Goal: Use online tool/utility: Utilize a website feature to perform a specific function

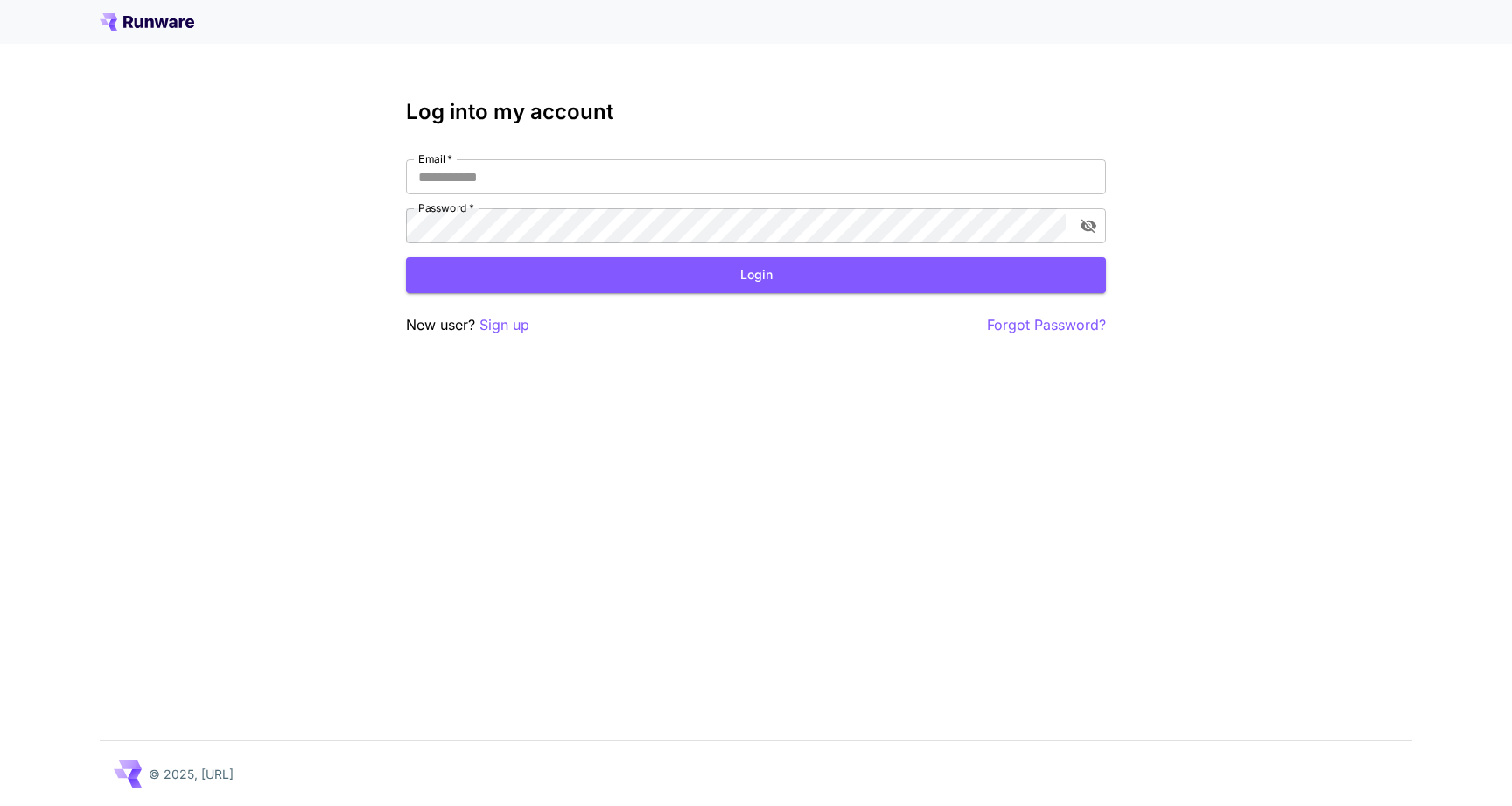
type input "**********"
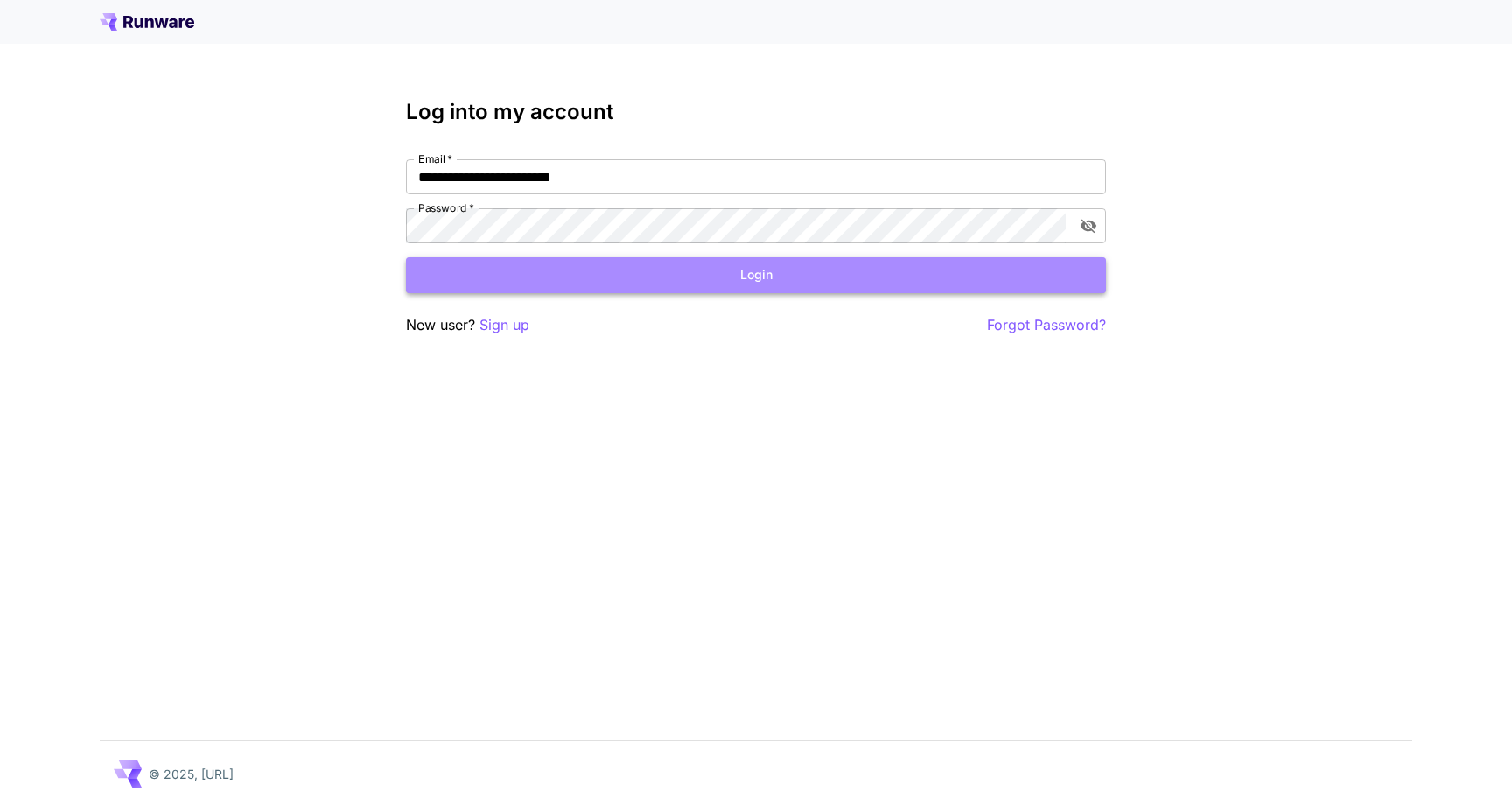
click at [670, 288] on button "Login" at bounding box center [756, 275] width 700 height 36
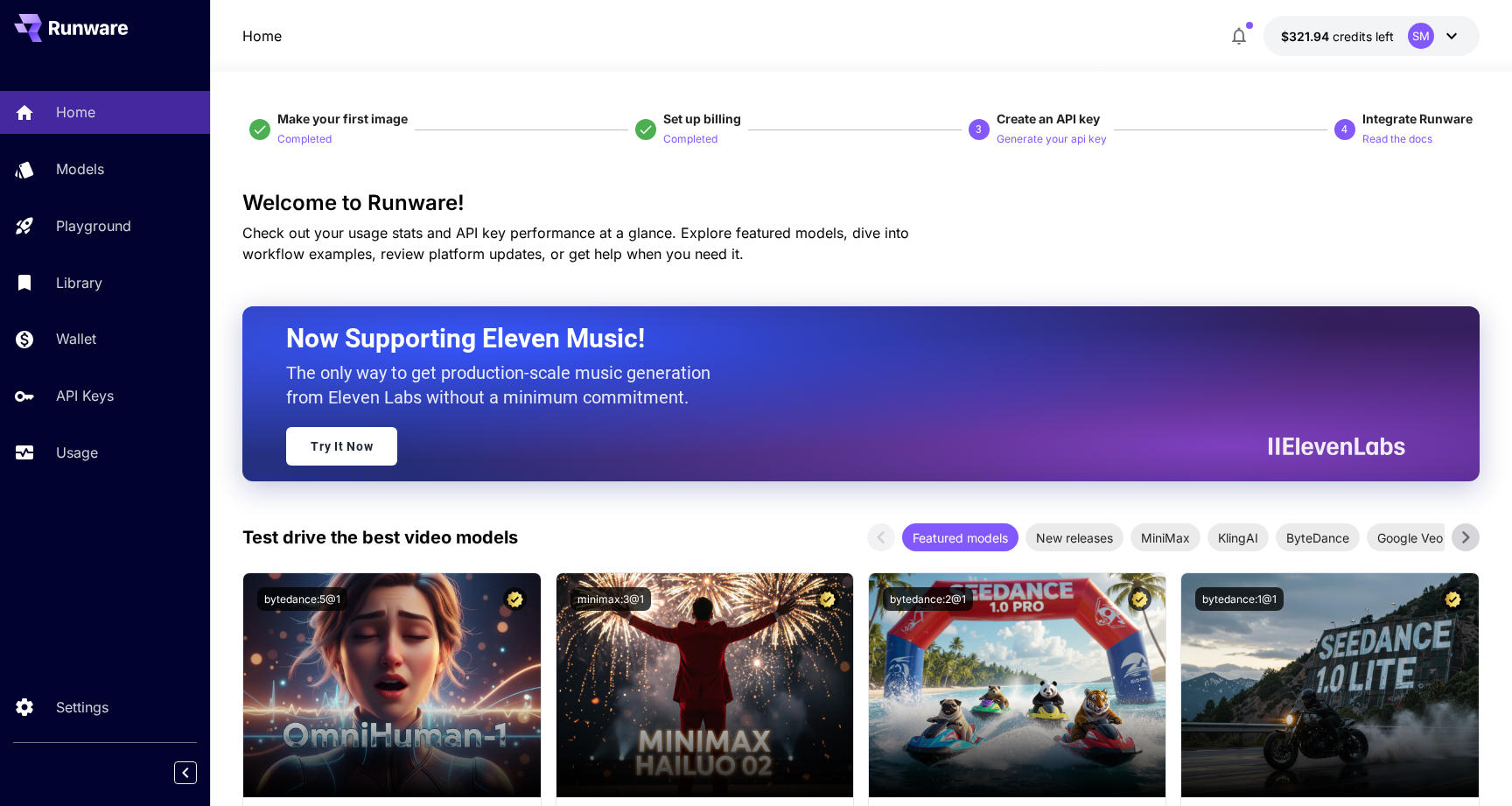
click at [1308, 25] on button "$321.94 credits left SM" at bounding box center [1372, 36] width 217 height 40
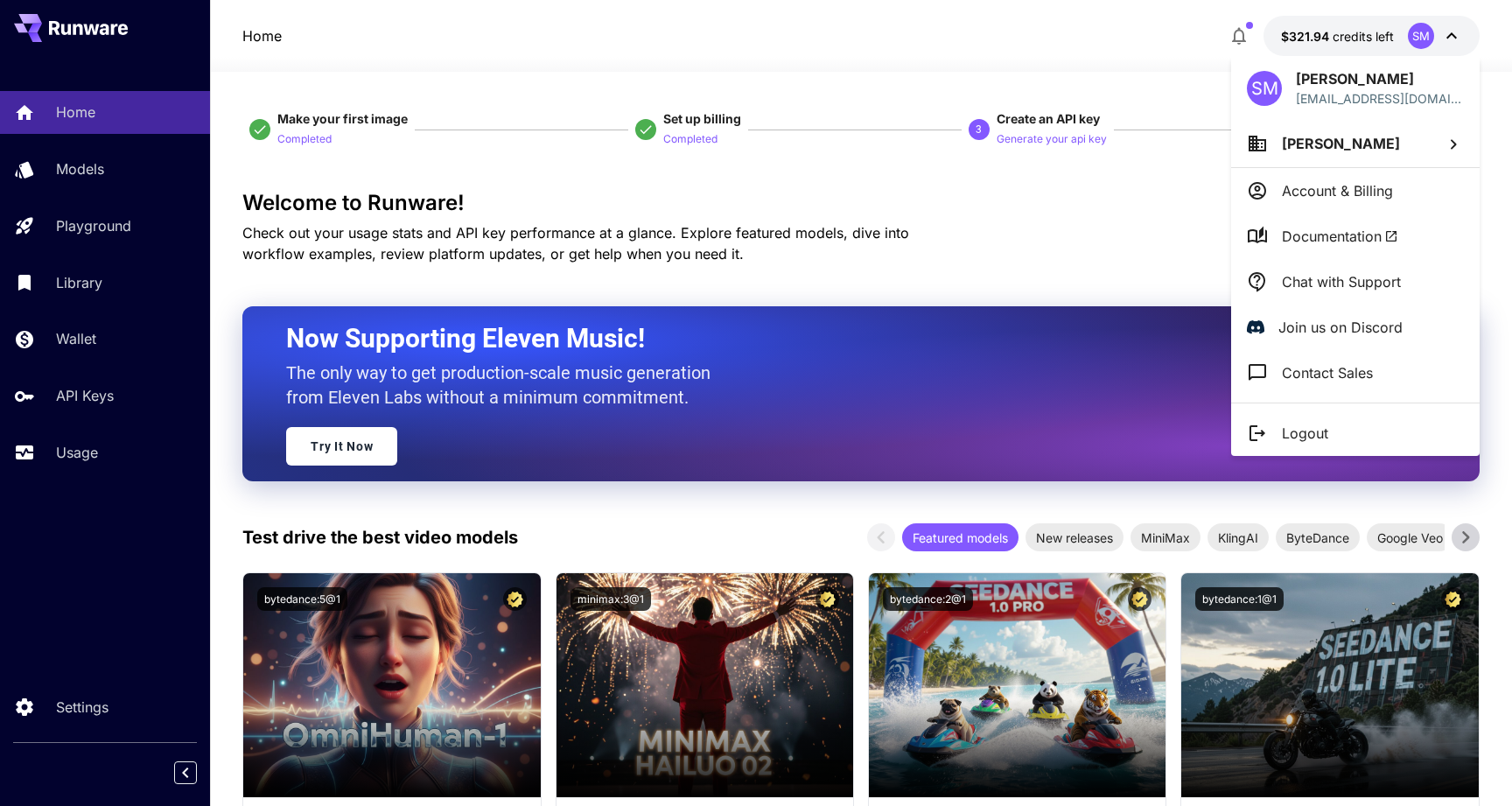
click at [1240, 31] on div at bounding box center [756, 403] width 1512 height 806
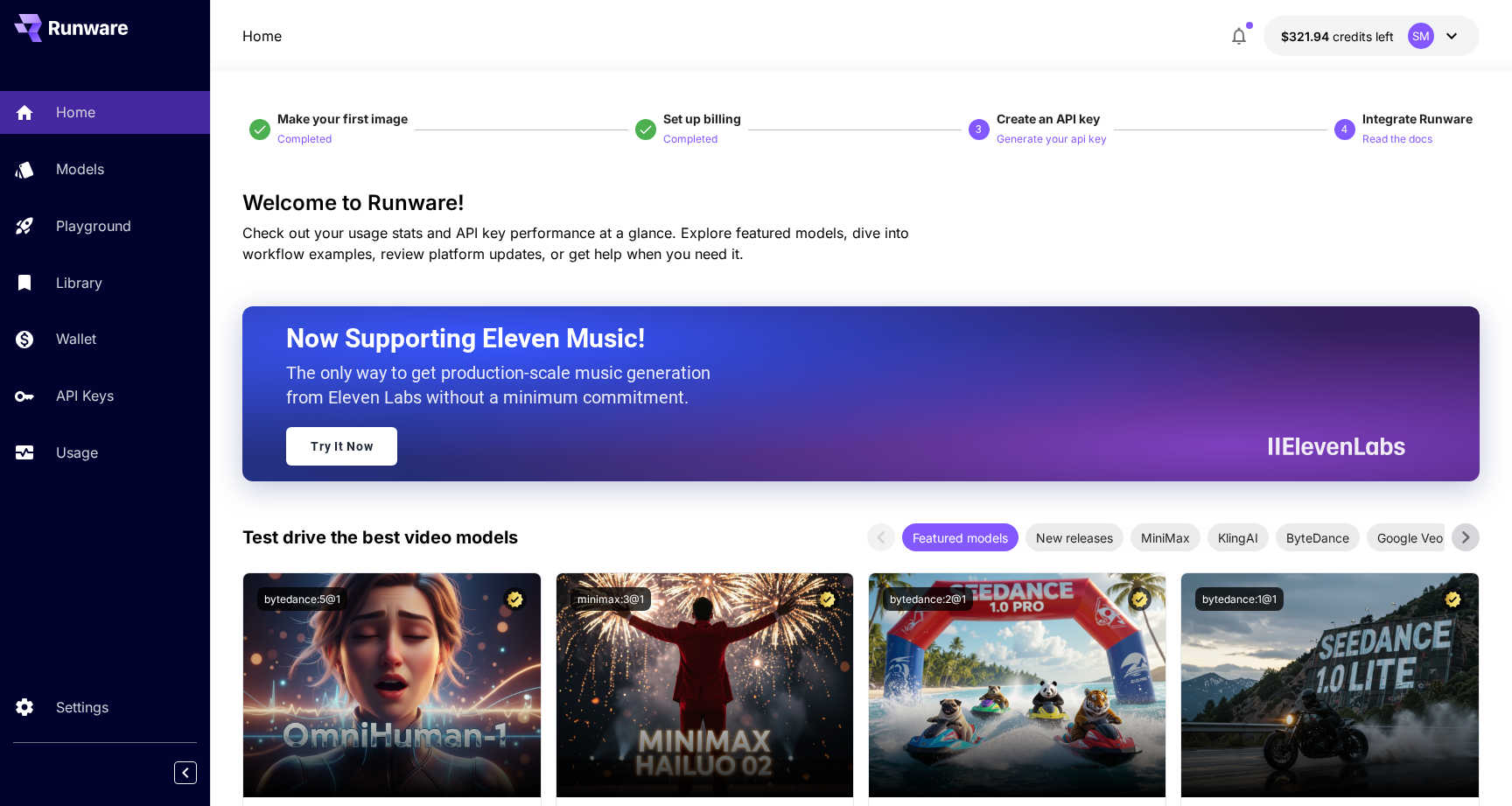
click at [1235, 35] on icon "button" at bounding box center [1239, 37] width 14 height 18
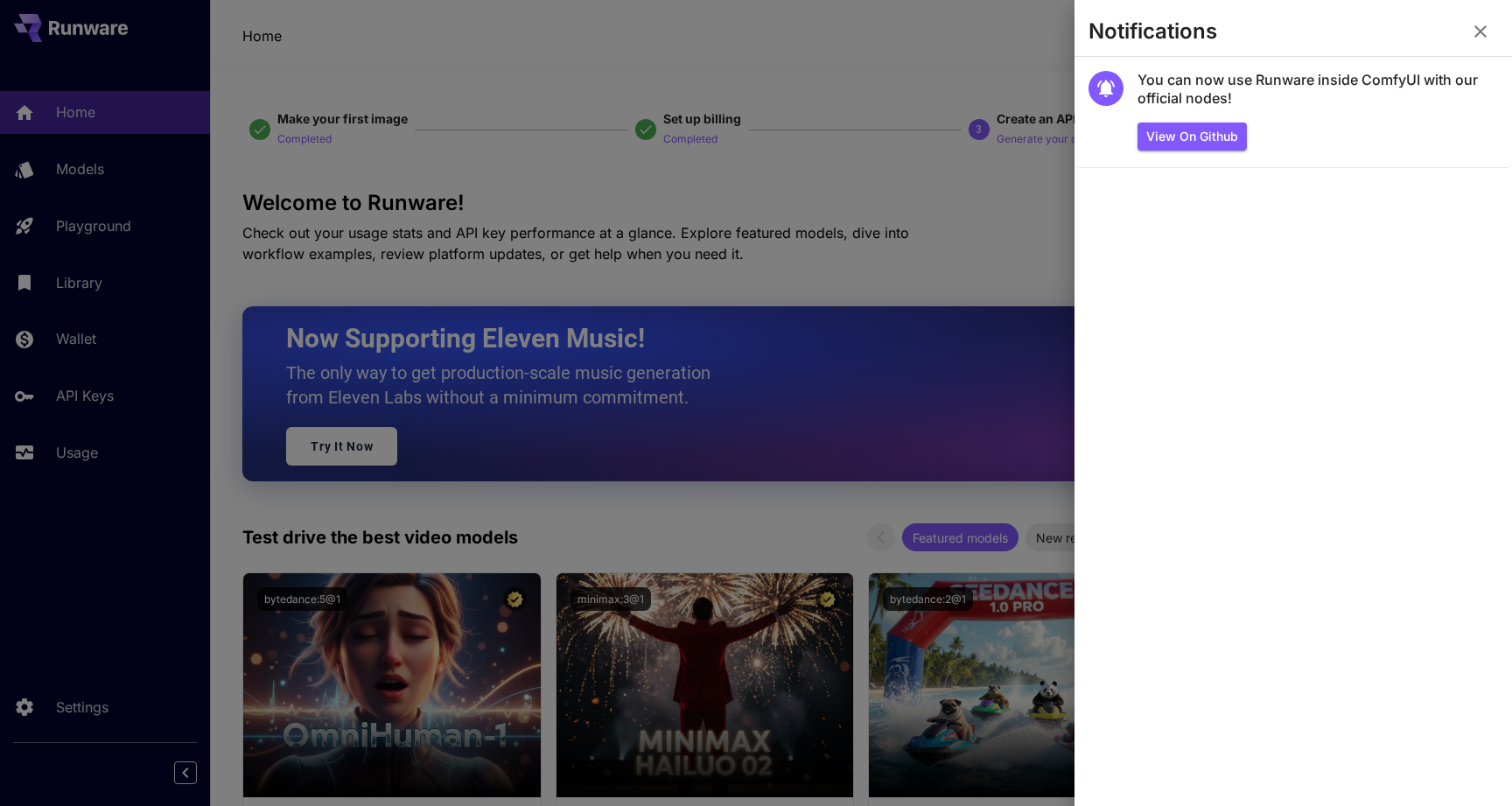
click at [442, 97] on div at bounding box center [756, 403] width 1512 height 806
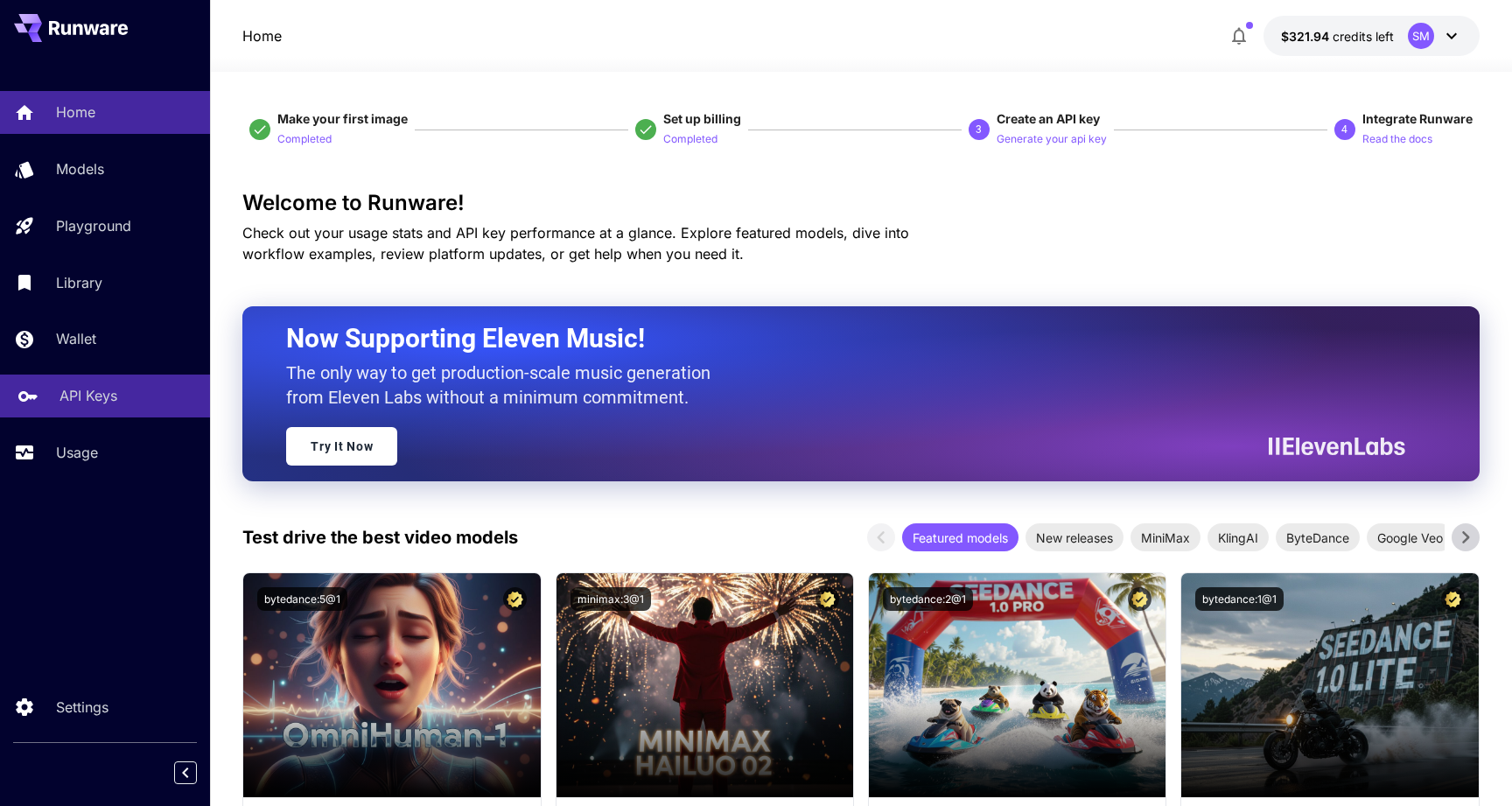
click at [74, 379] on link "API Keys" at bounding box center [105, 396] width 210 height 43
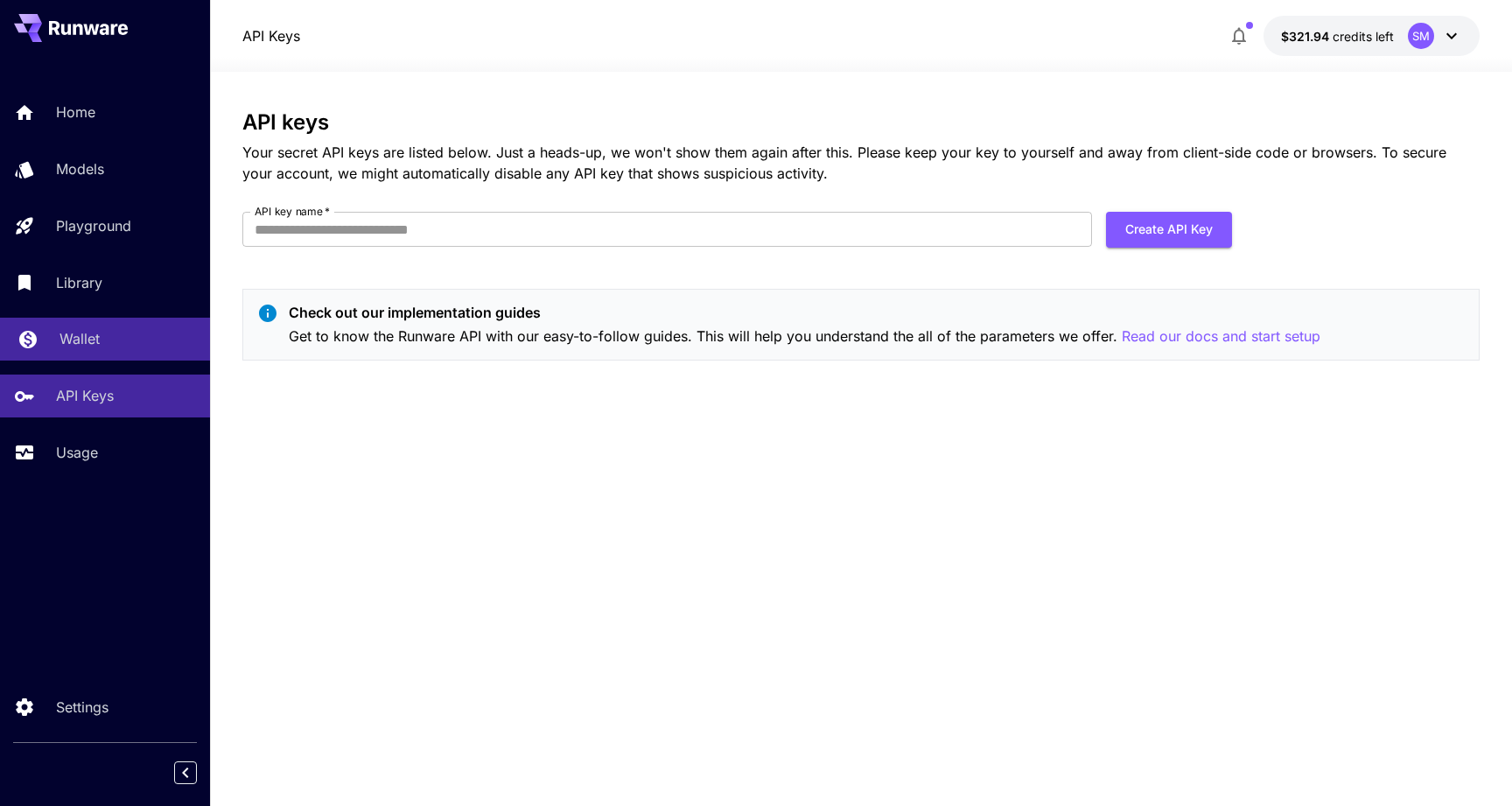
click at [89, 354] on link "Wallet" at bounding box center [105, 339] width 210 height 43
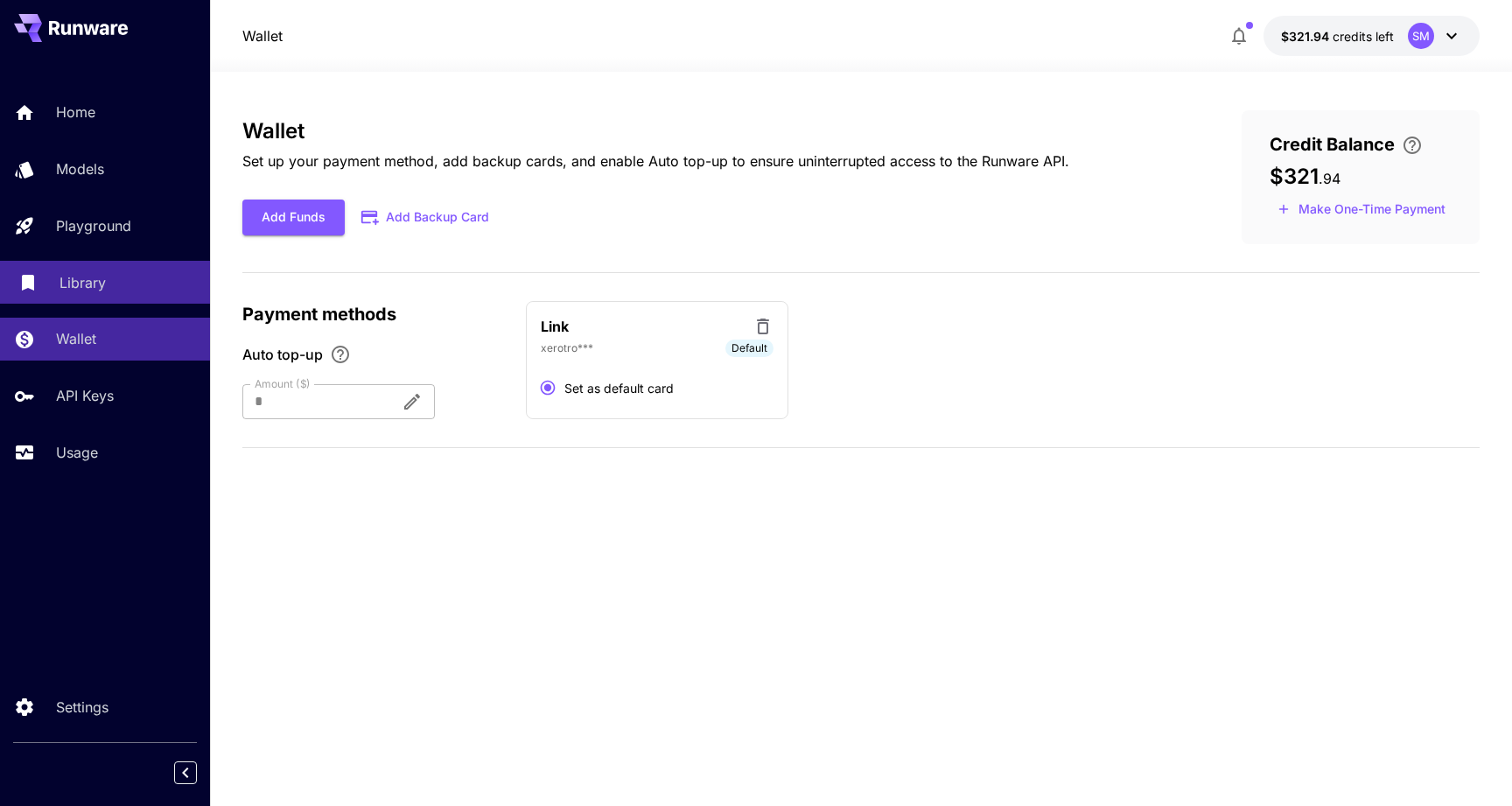
click at [117, 299] on link "Library" at bounding box center [105, 282] width 210 height 43
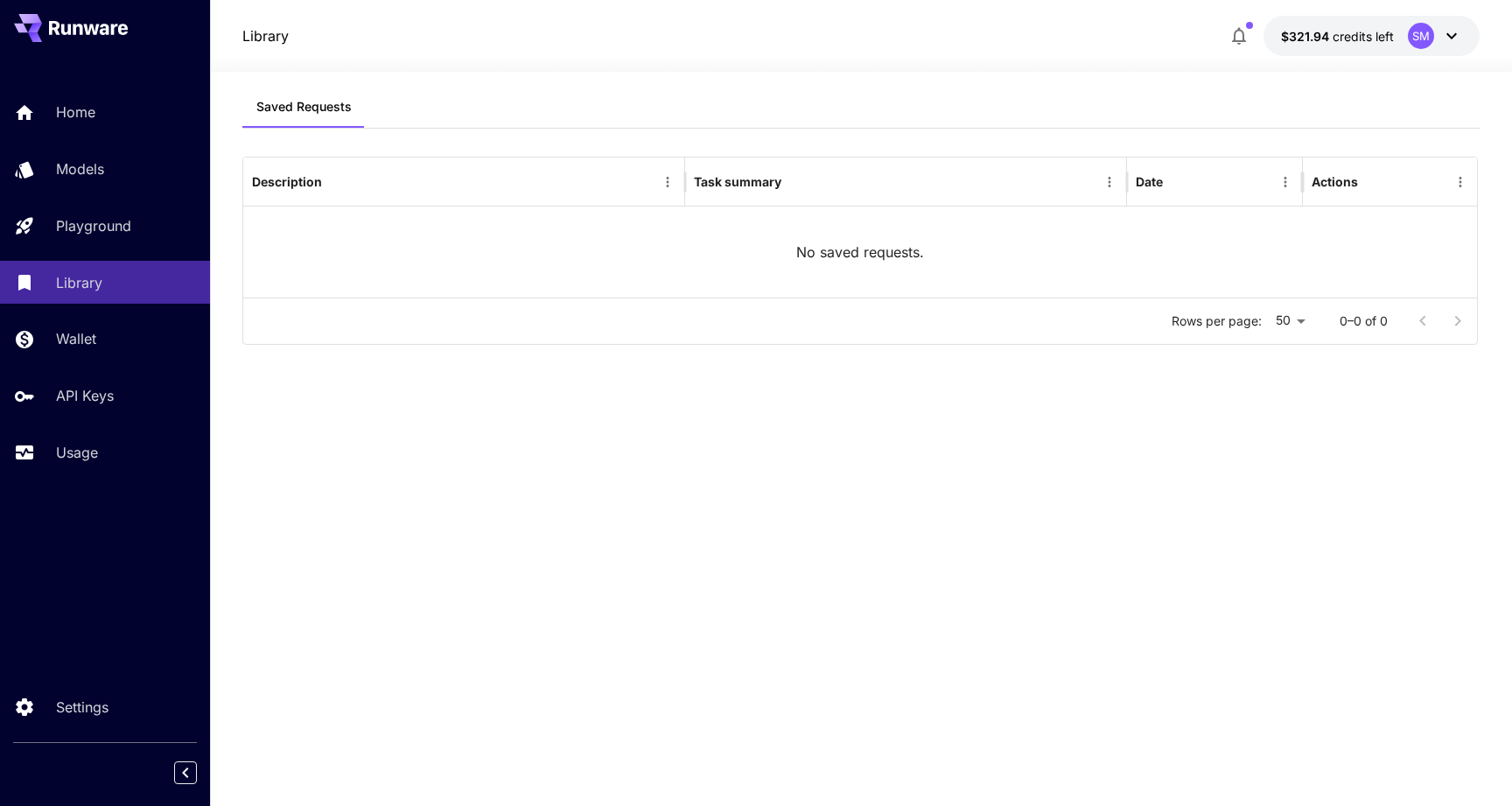
click at [121, 255] on div "Home Models Playground Library Wallet API Keys Usage" at bounding box center [105, 282] width 210 height 382
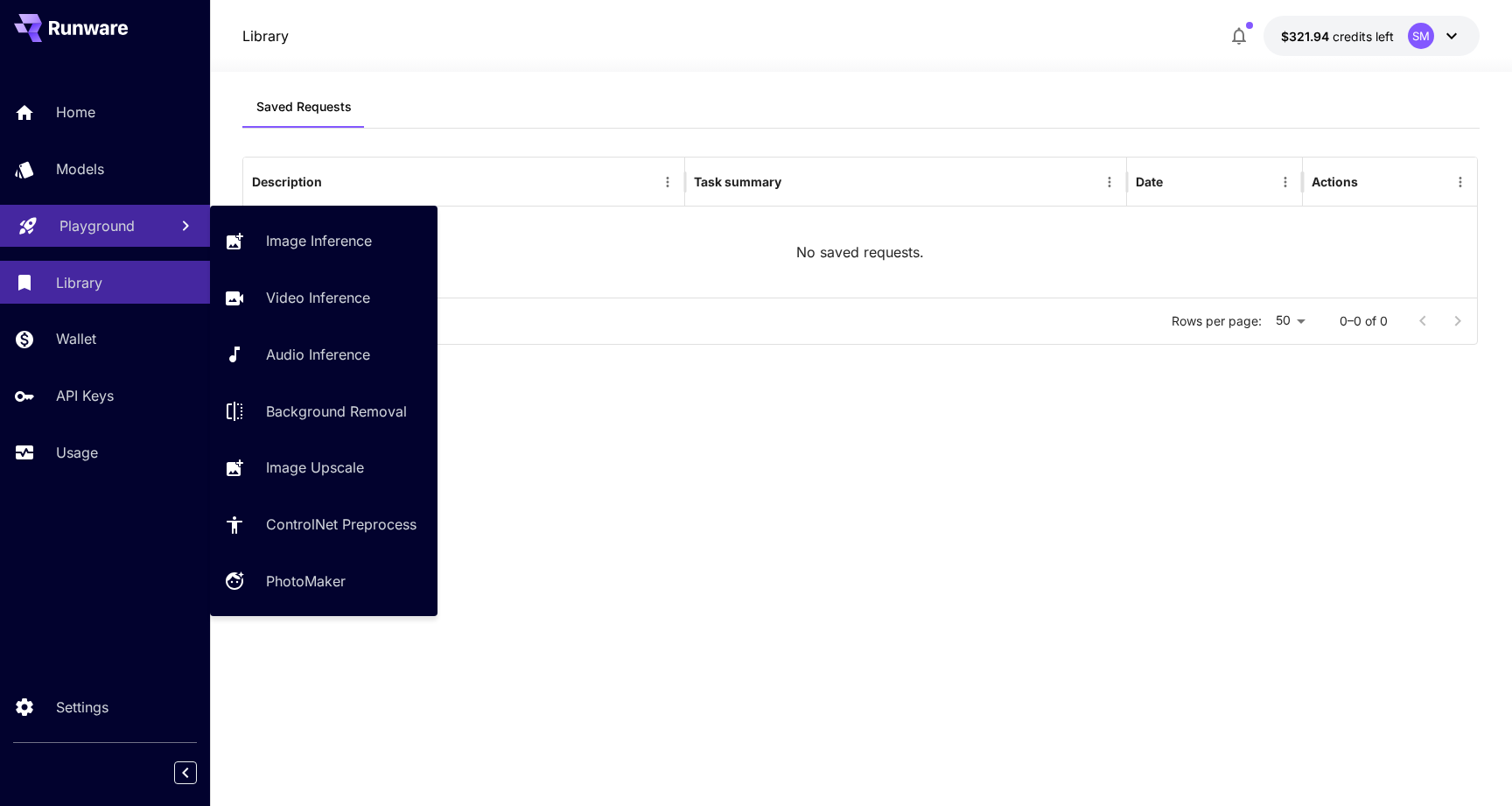
click at [120, 233] on p "Playground" at bounding box center [97, 226] width 75 height 21
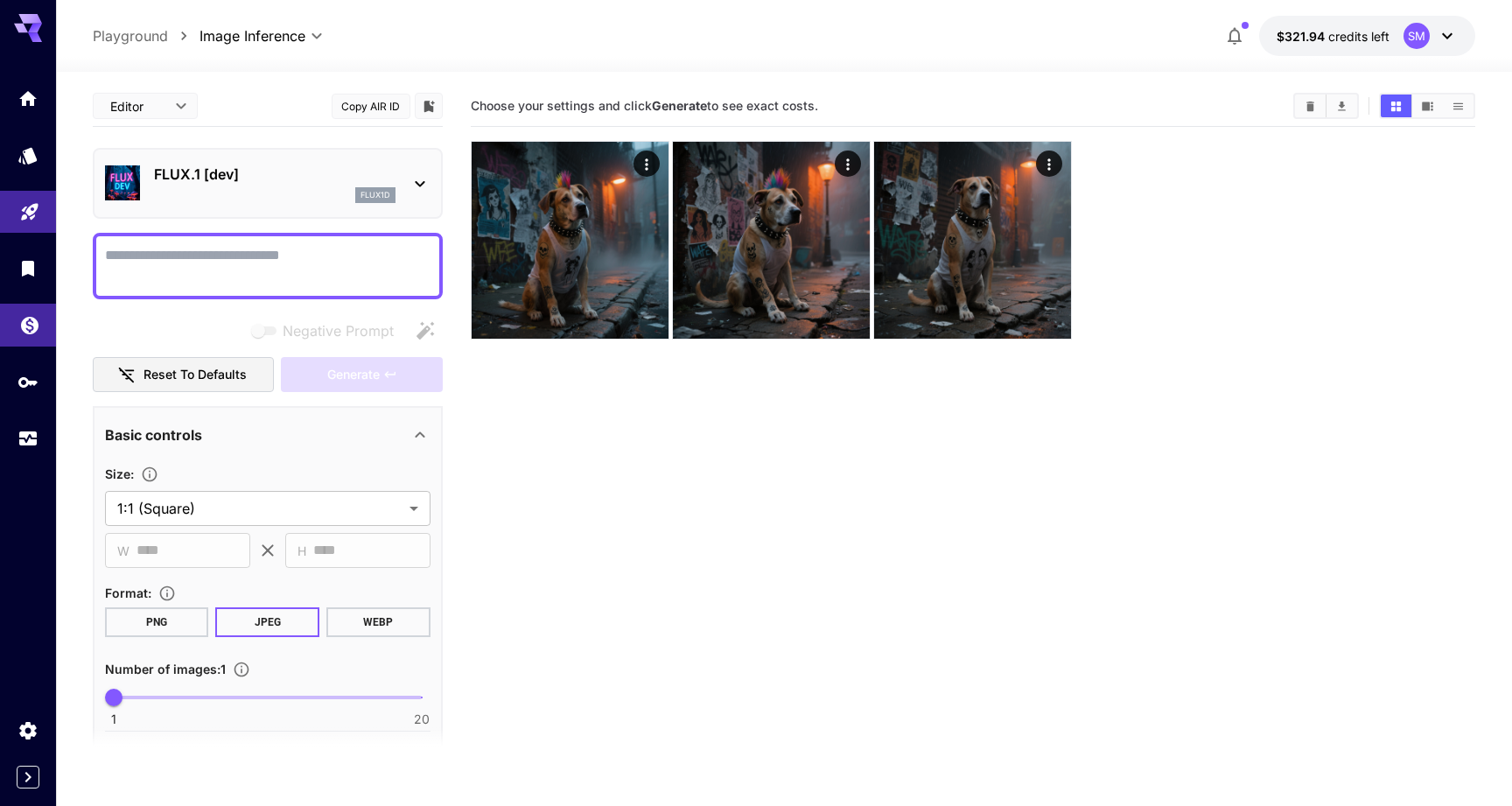
click at [56, 331] on link at bounding box center [27, 326] width 56 height 43
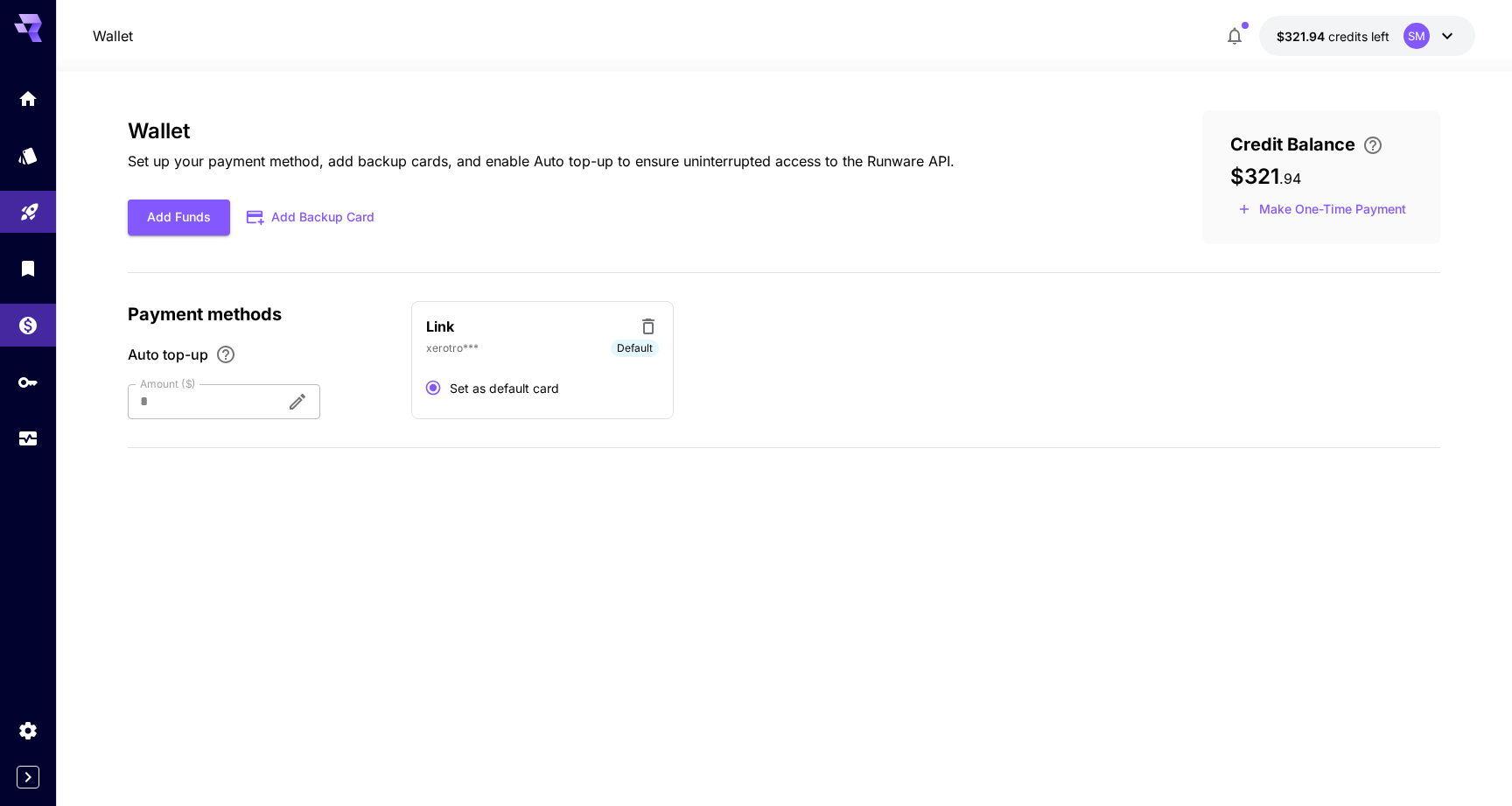
click at [255, 399] on div at bounding box center [200, 401] width 144 height 35
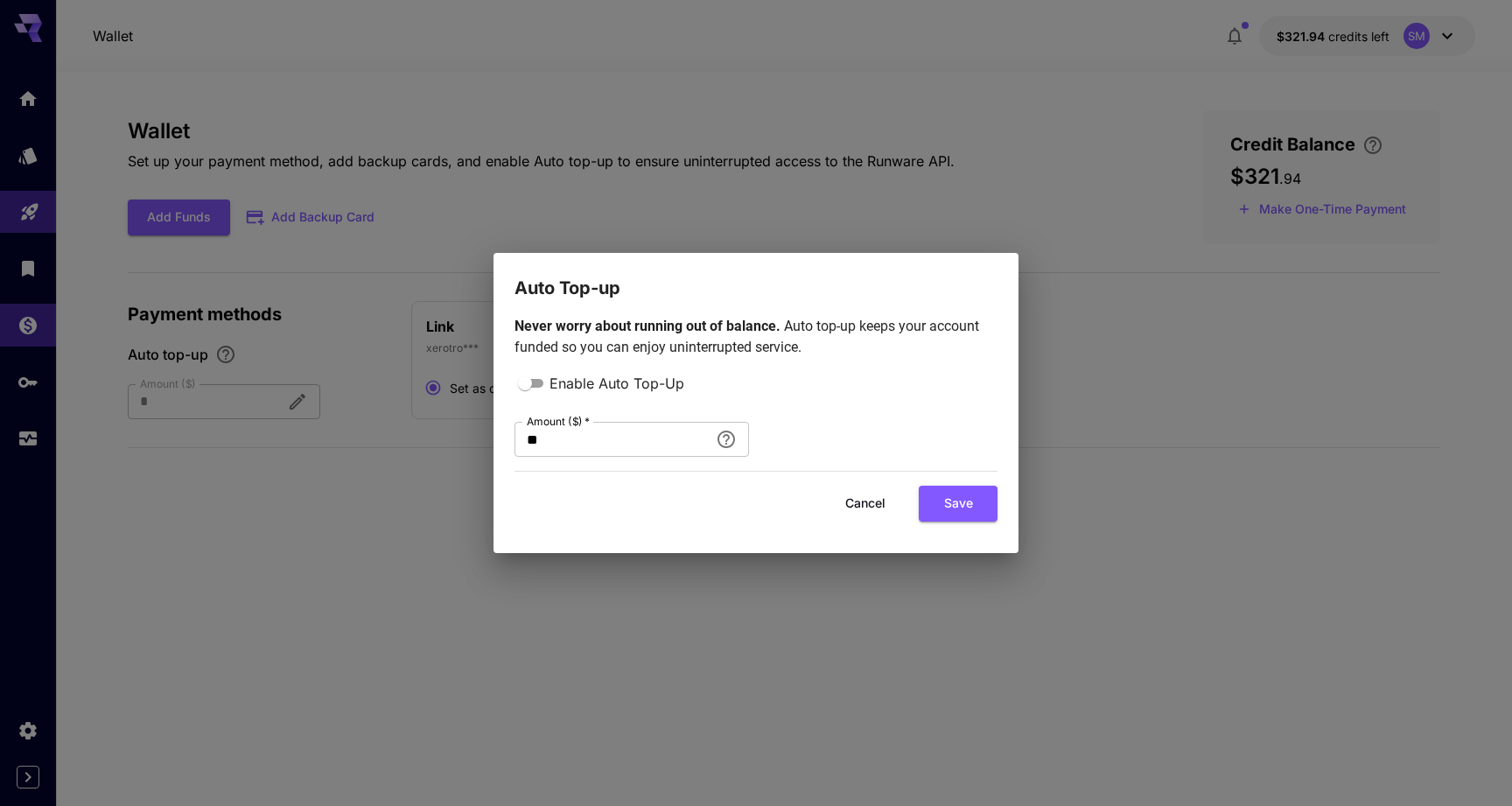
click at [272, 317] on div "Auto Top-up Never worry about running out of balance. Auto top-up keeps your ac…" at bounding box center [756, 403] width 1512 height 806
click at [873, 507] on button "Cancel" at bounding box center [866, 504] width 79 height 36
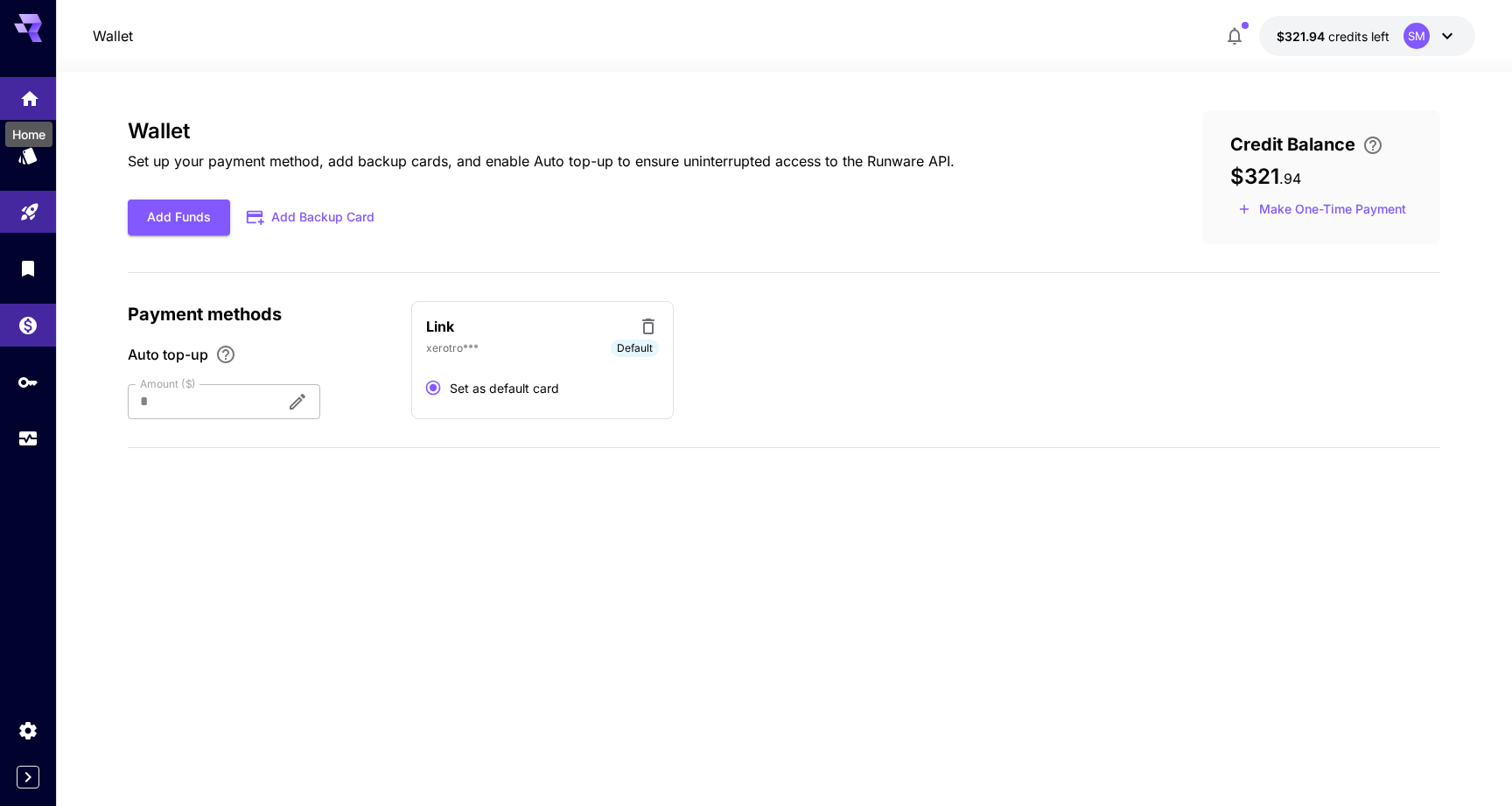
click at [30, 90] on icon "Home" at bounding box center [29, 93] width 18 height 15
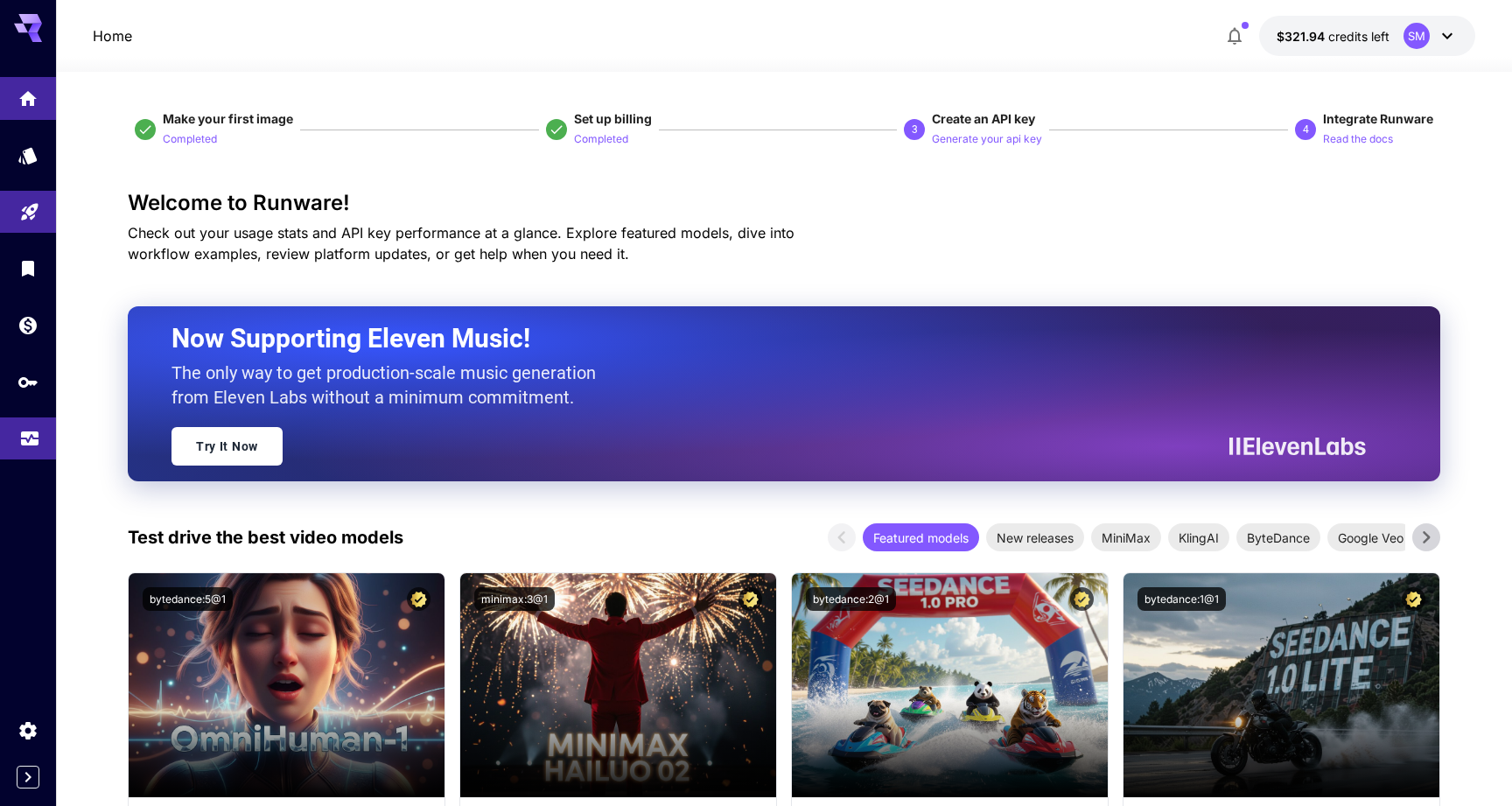
click at [46, 440] on link at bounding box center [27, 439] width 56 height 43
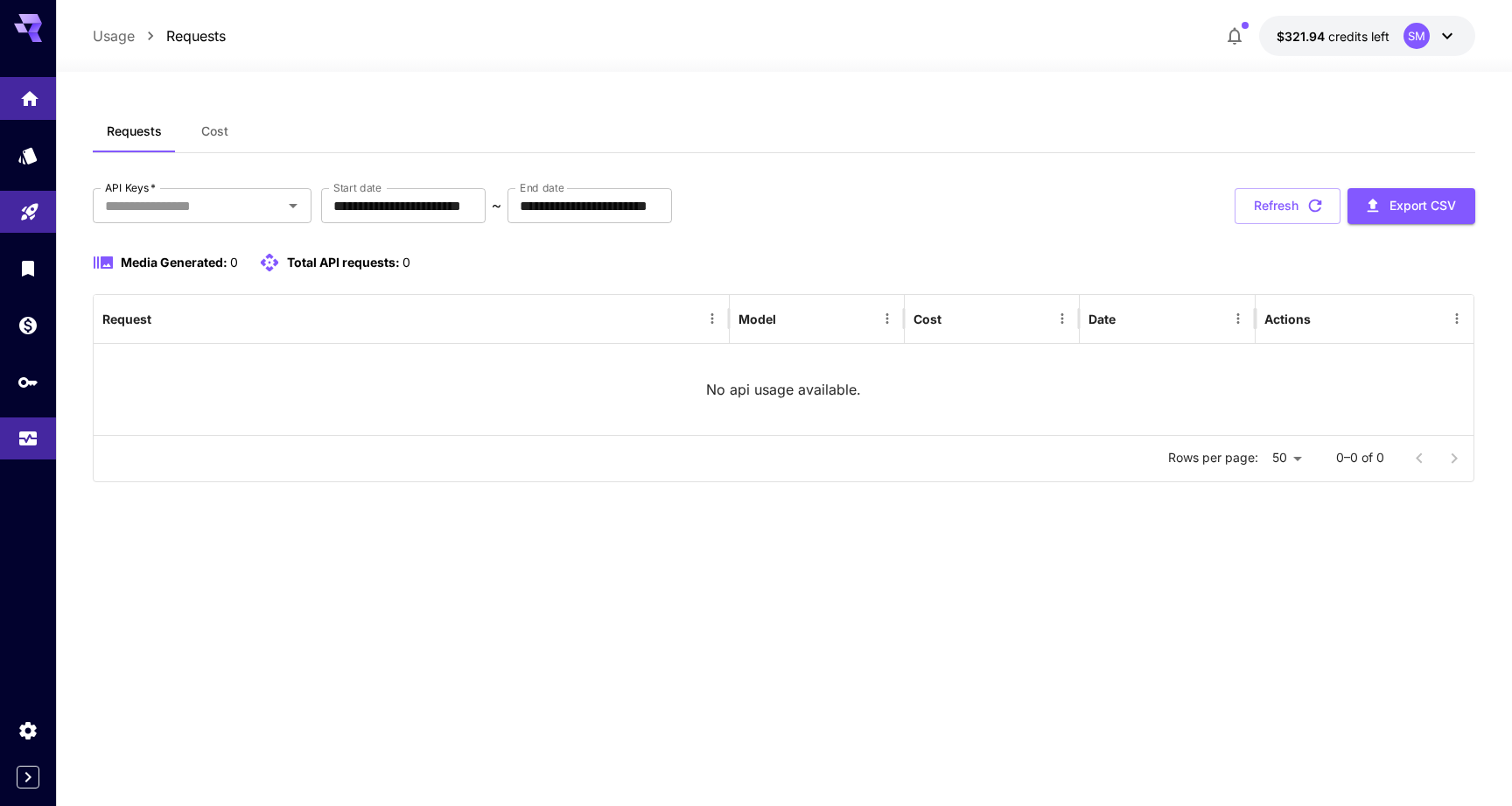
click at [37, 114] on link at bounding box center [27, 99] width 56 height 43
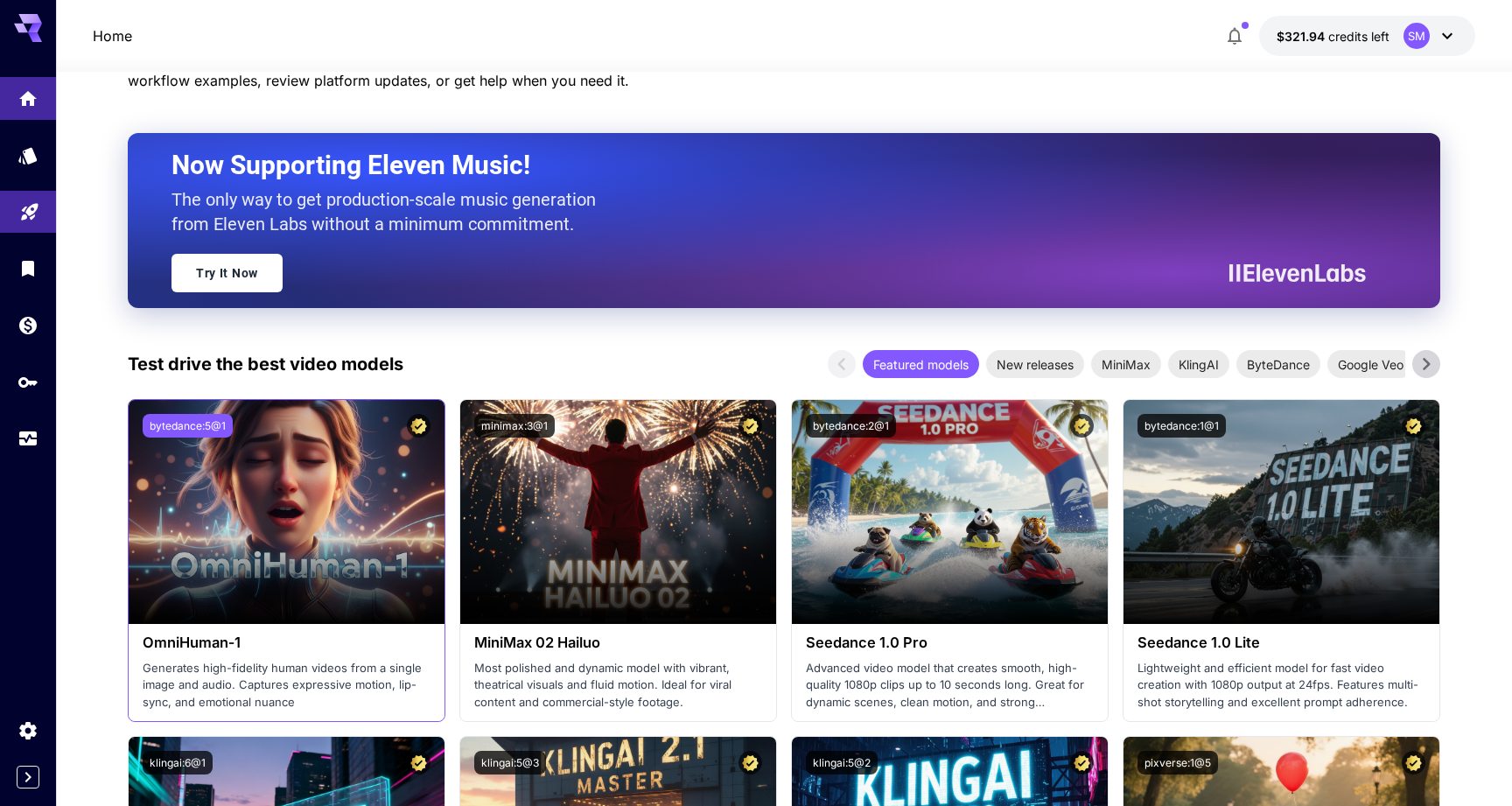
scroll to position [365, 0]
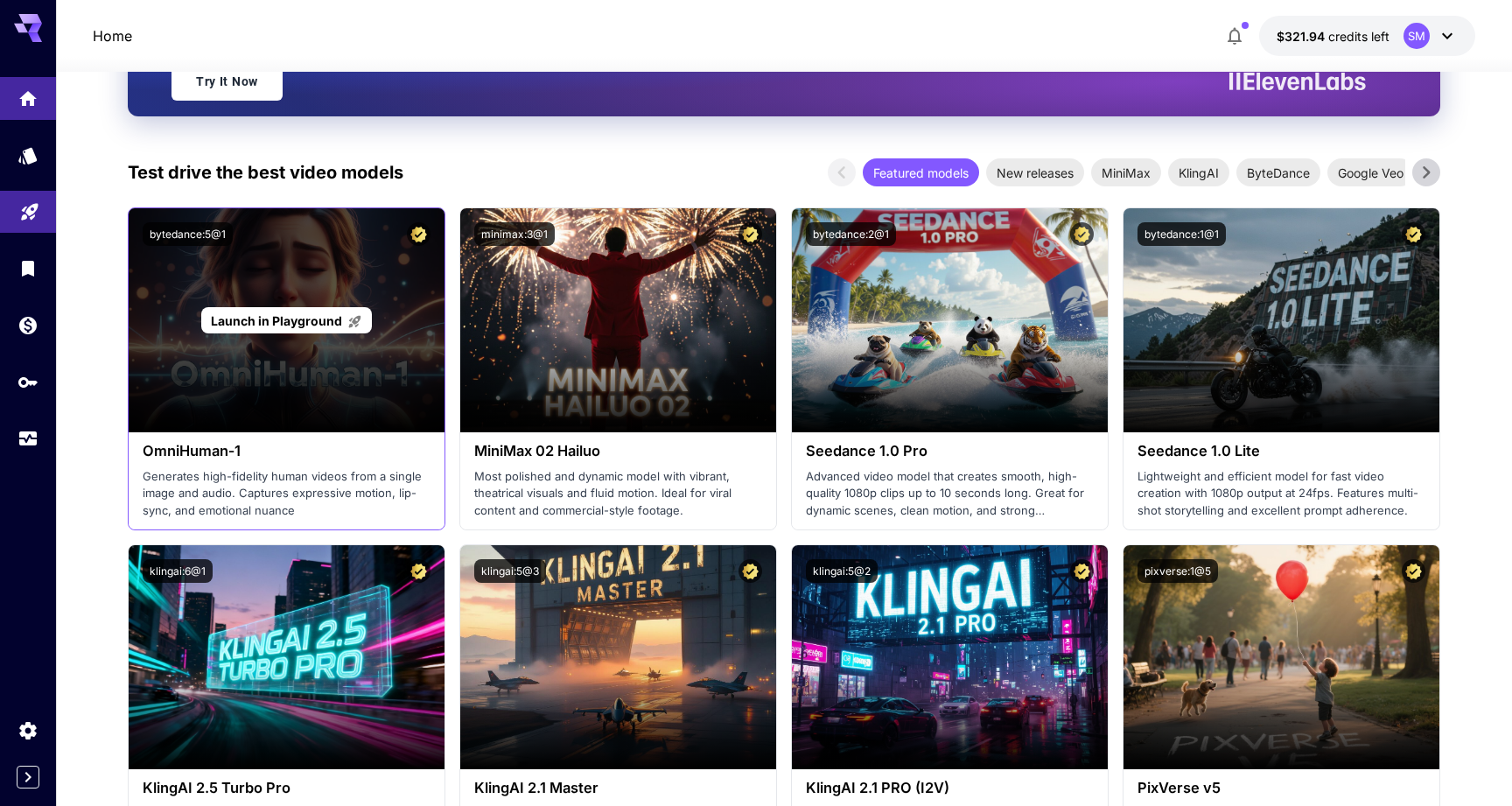
click at [311, 272] on div "Launch in Playground" at bounding box center [287, 320] width 316 height 224
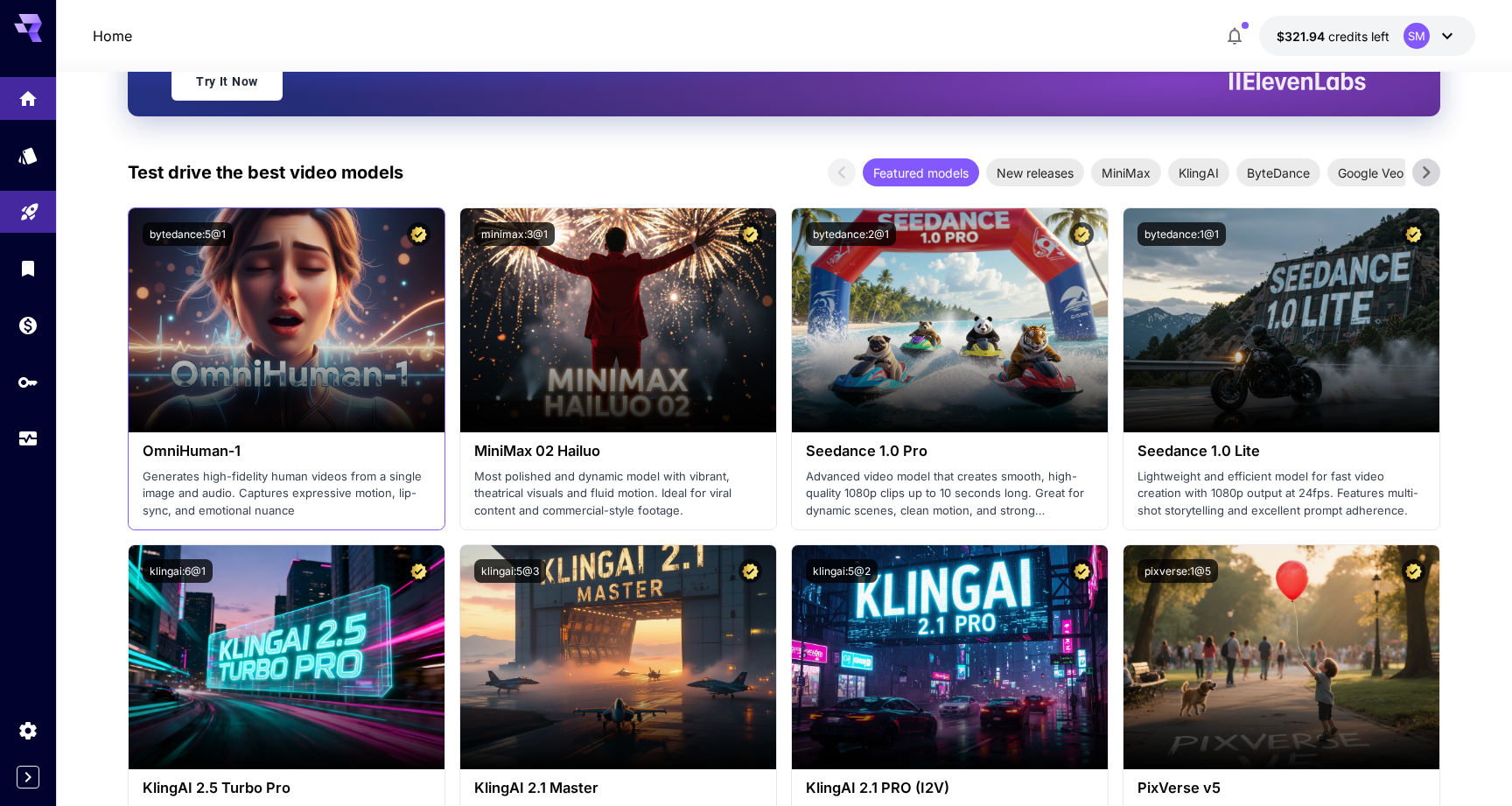
click at [230, 452] on h3 "OmniHuman‑1" at bounding box center [287, 451] width 288 height 17
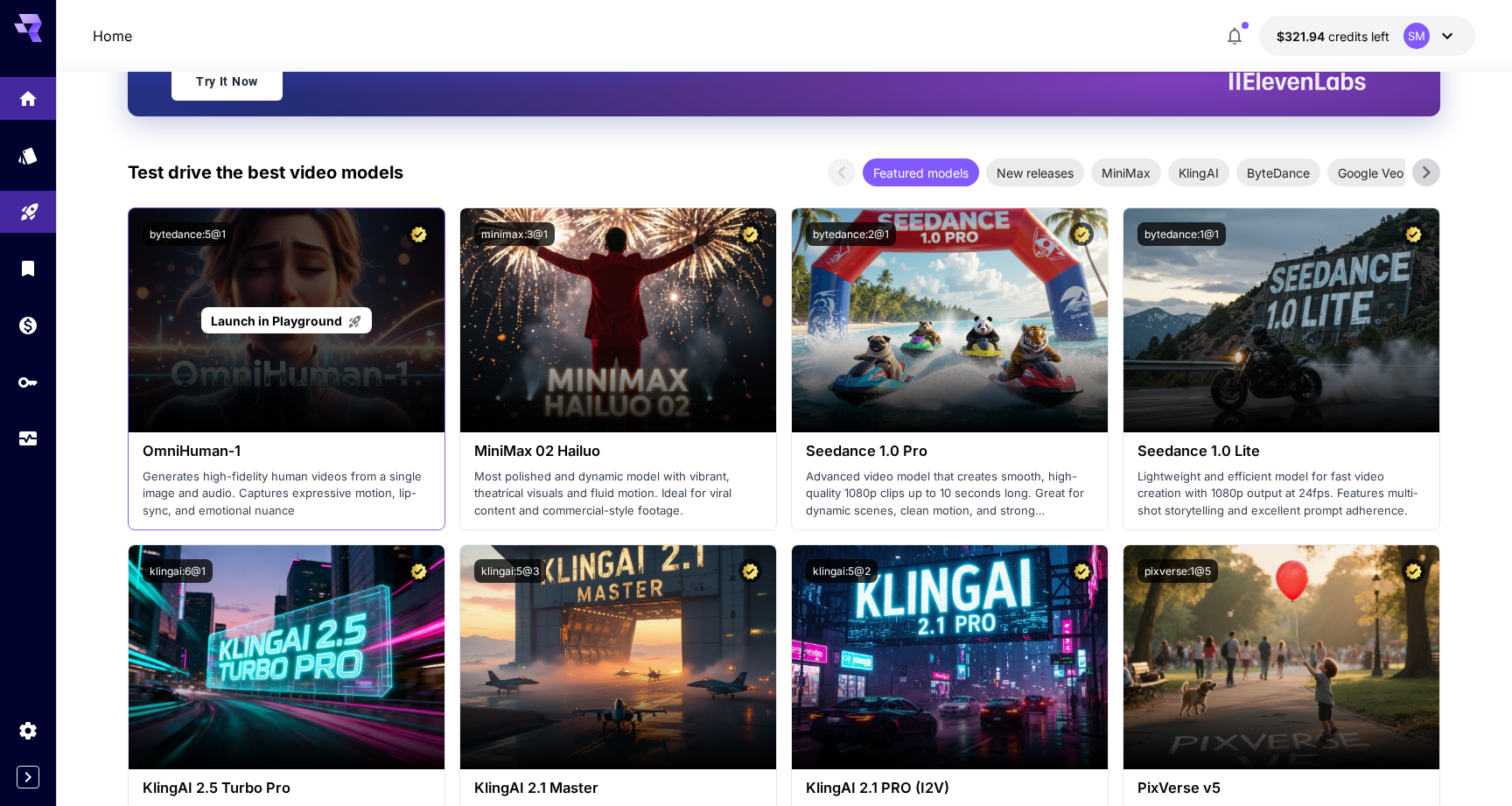
click at [244, 406] on div "Launch in Playground" at bounding box center [287, 320] width 316 height 224
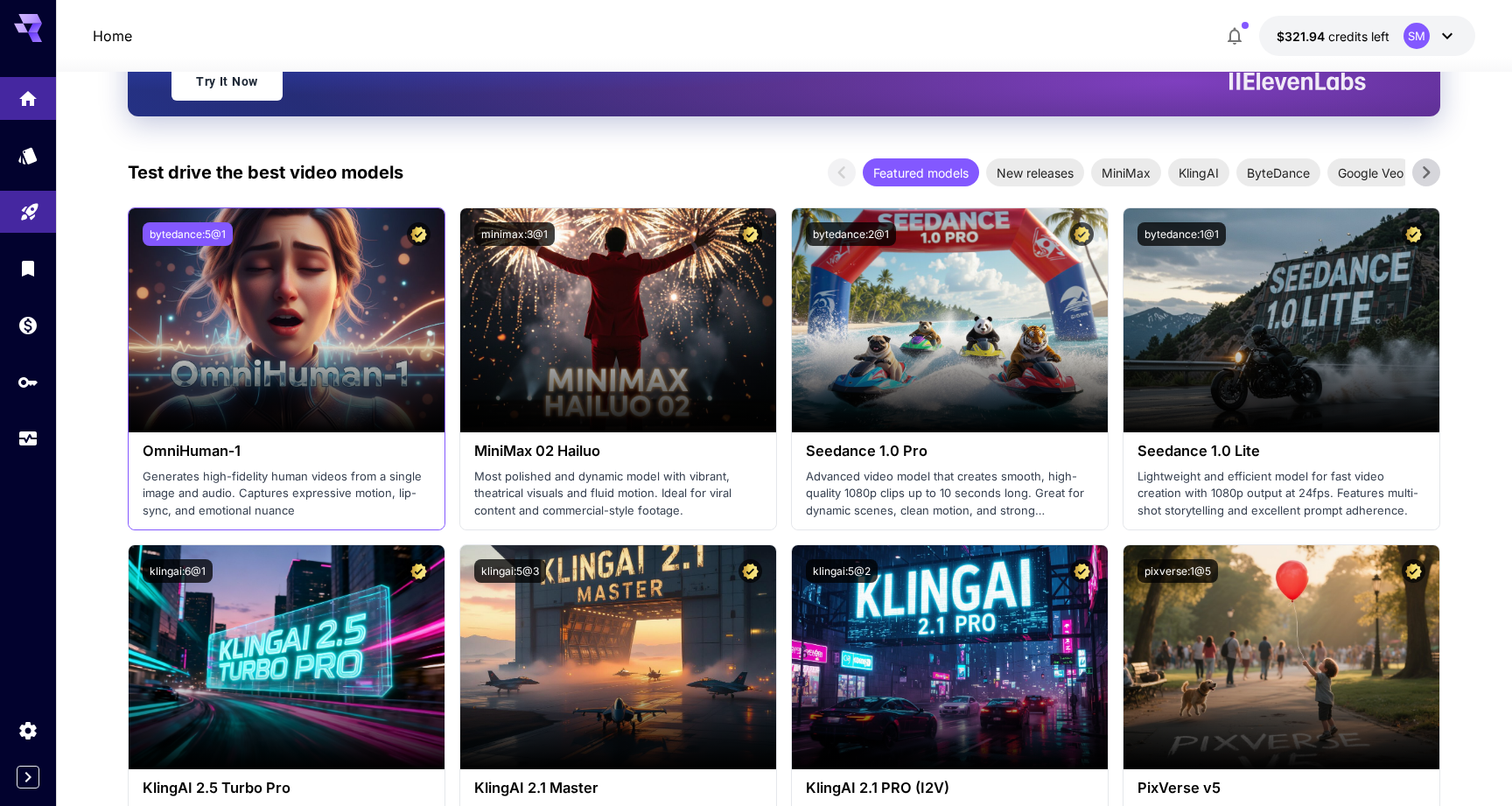
click at [194, 230] on button "bytedance:5@1" at bounding box center [188, 234] width 90 height 24
click at [188, 232] on button "bytedance:5@1" at bounding box center [188, 234] width 90 height 24
click at [224, 240] on div "Copied!" at bounding box center [287, 234] width 288 height 24
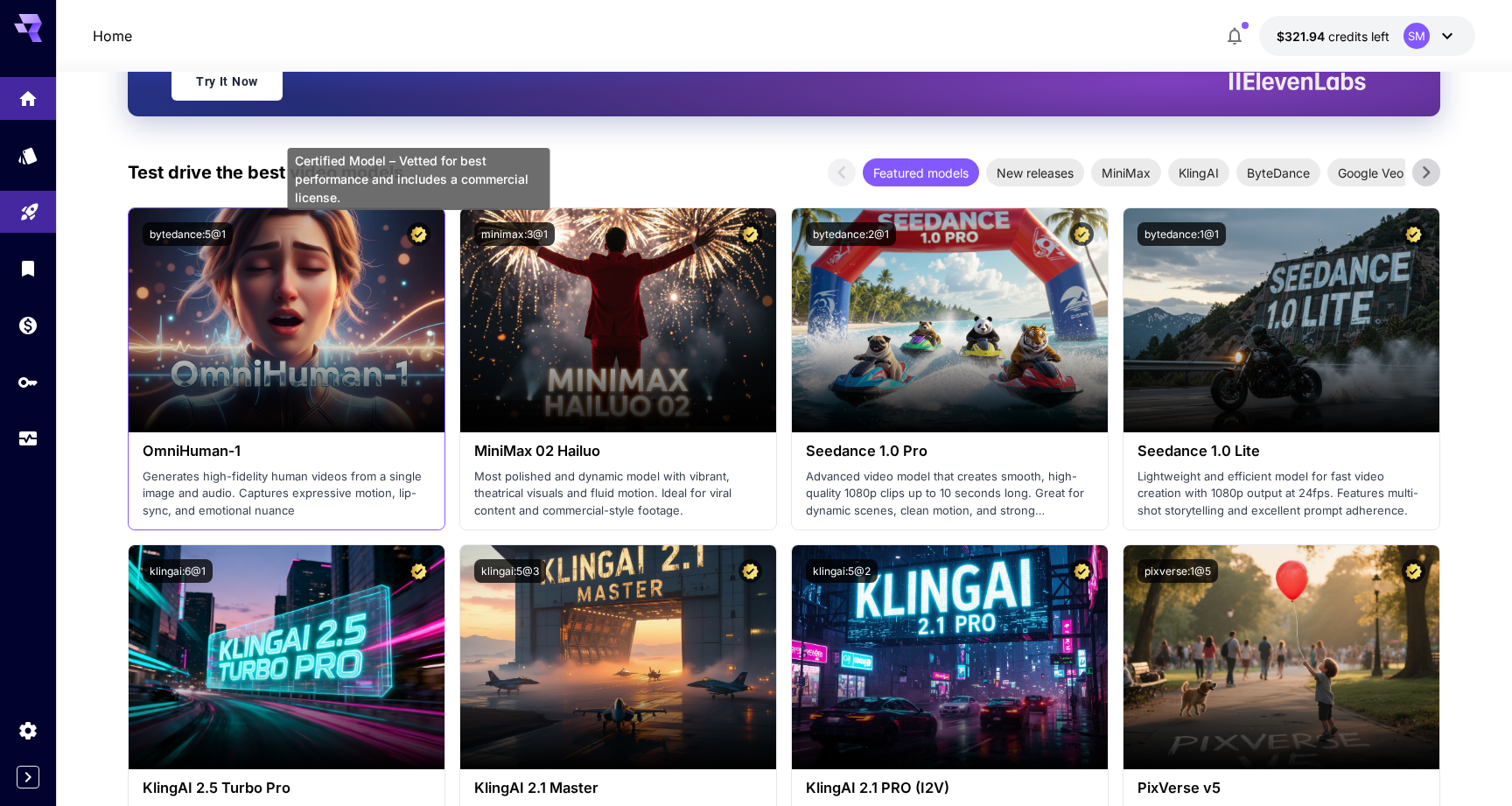
click at [412, 238] on icon "Certified Model – Vetted for best performance and includes a commercial license." at bounding box center [419, 234] width 17 height 16
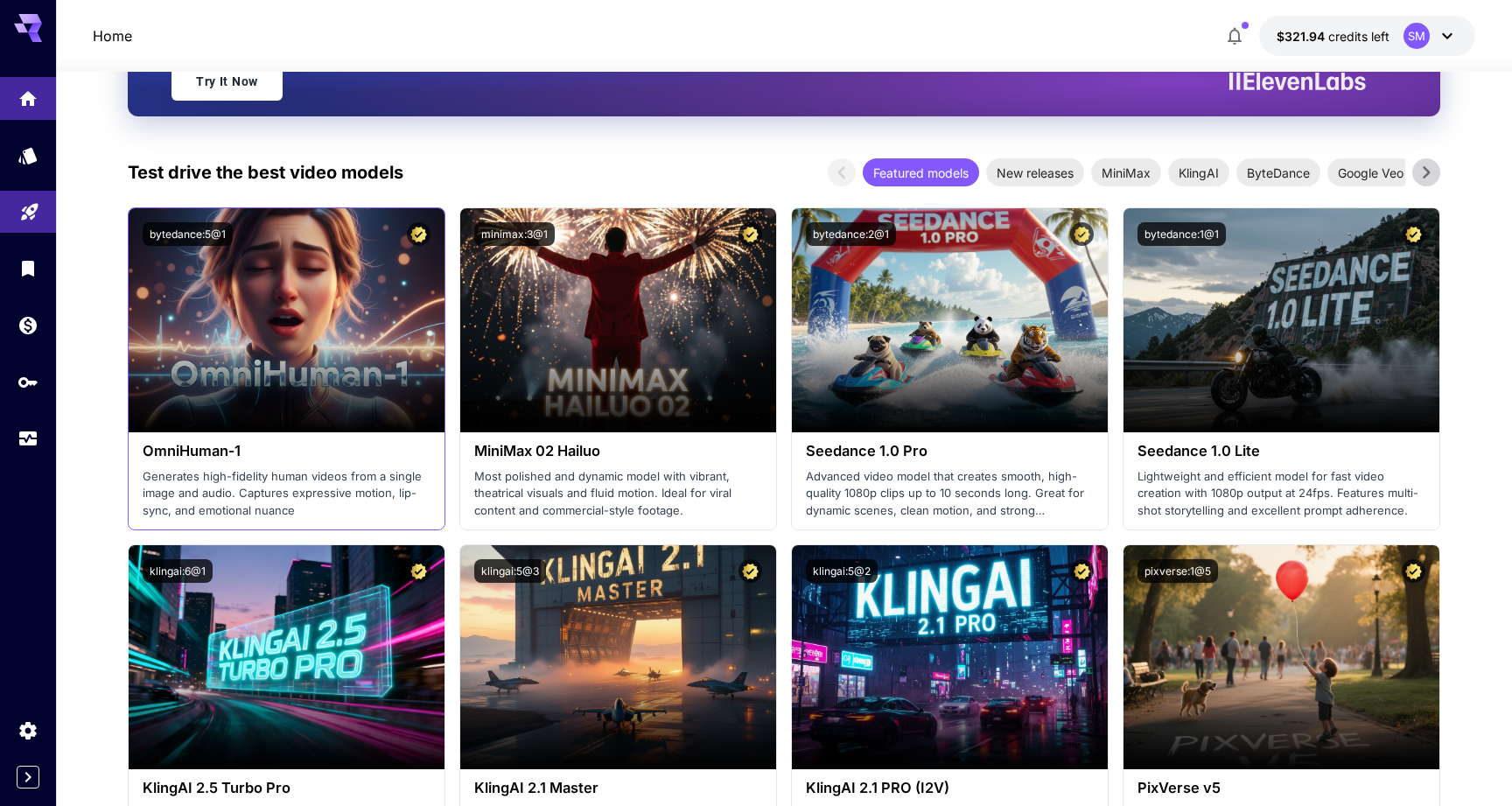
click at [340, 248] on div "bytedance:5@1" at bounding box center [287, 234] width 316 height 52
click at [226, 456] on h3 "OmniHuman‑1" at bounding box center [287, 451] width 288 height 17
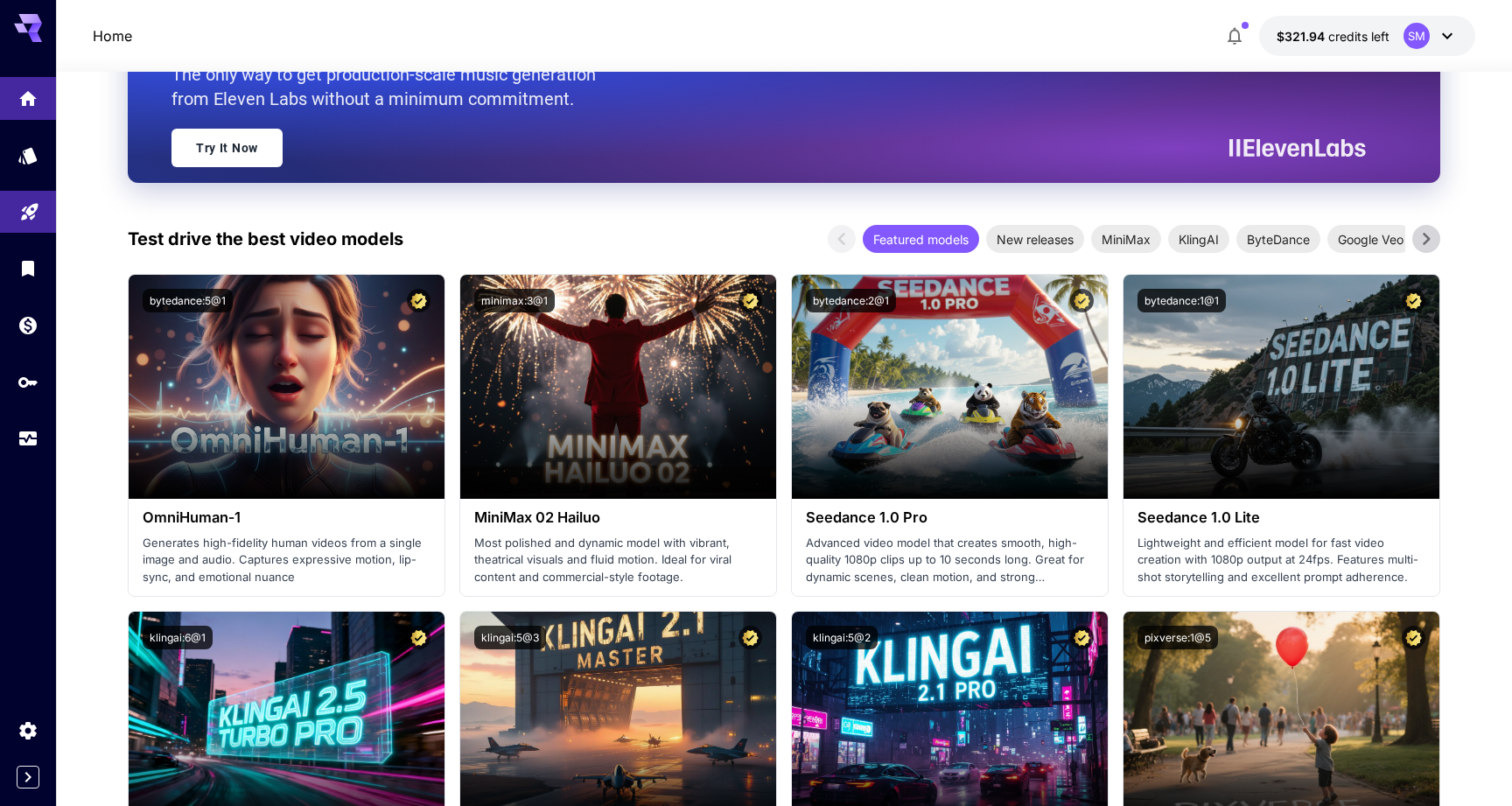
scroll to position [0, 0]
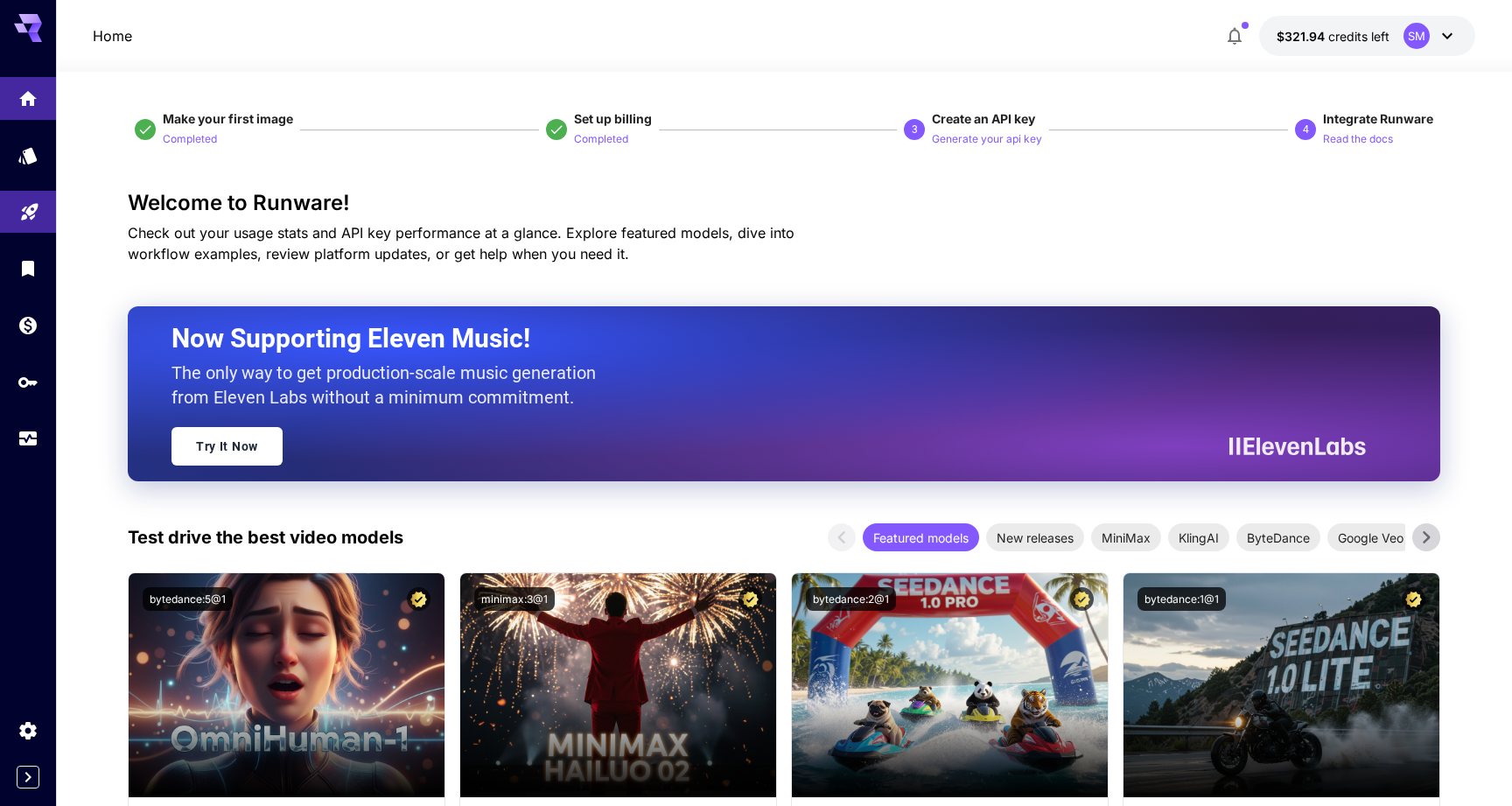
click at [26, 41] on icon at bounding box center [28, 28] width 28 height 28
click at [38, 137] on link at bounding box center [27, 155] width 56 height 43
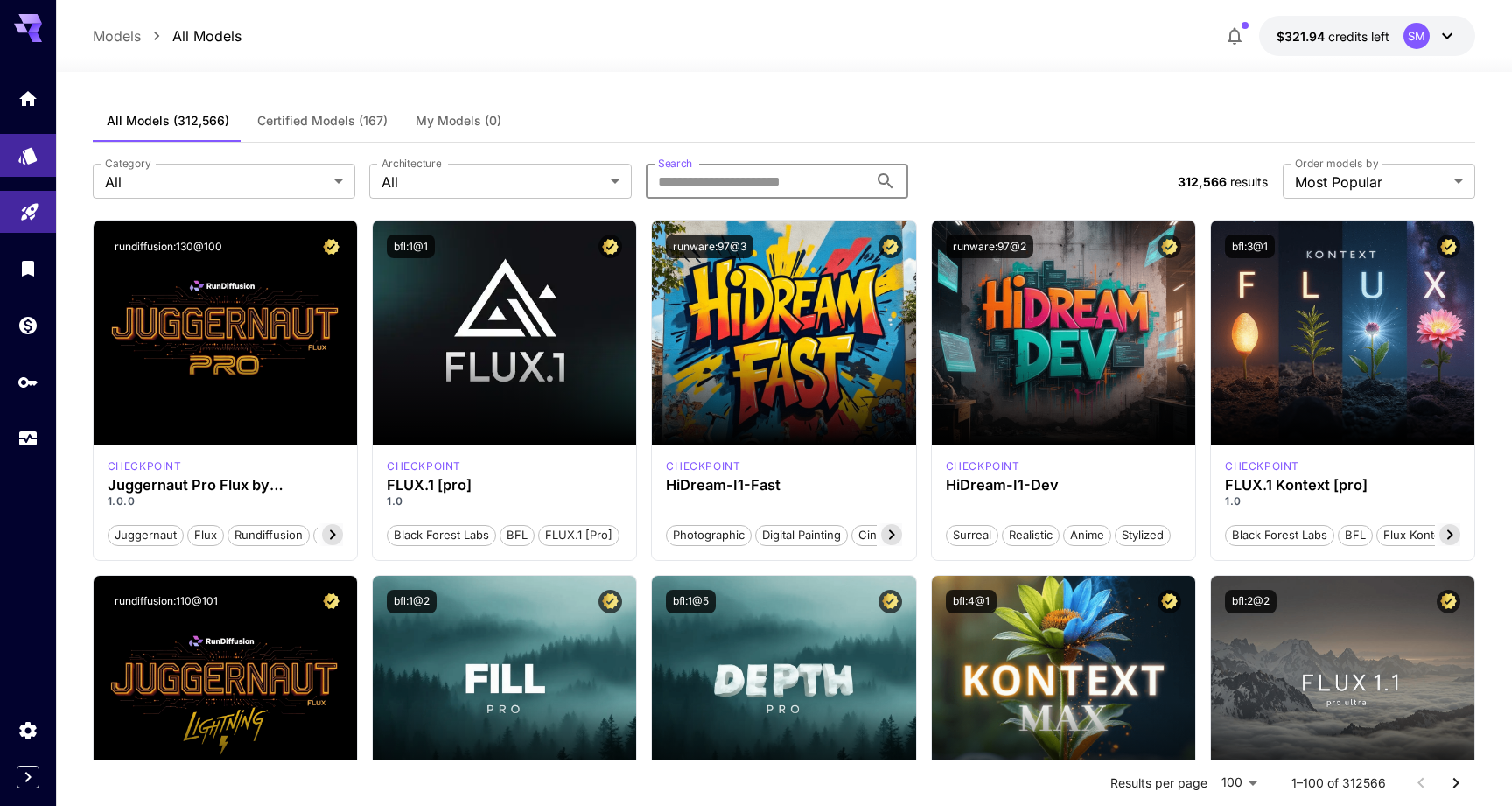
click at [764, 171] on input "Search" at bounding box center [757, 181] width 222 height 35
type input "*********"
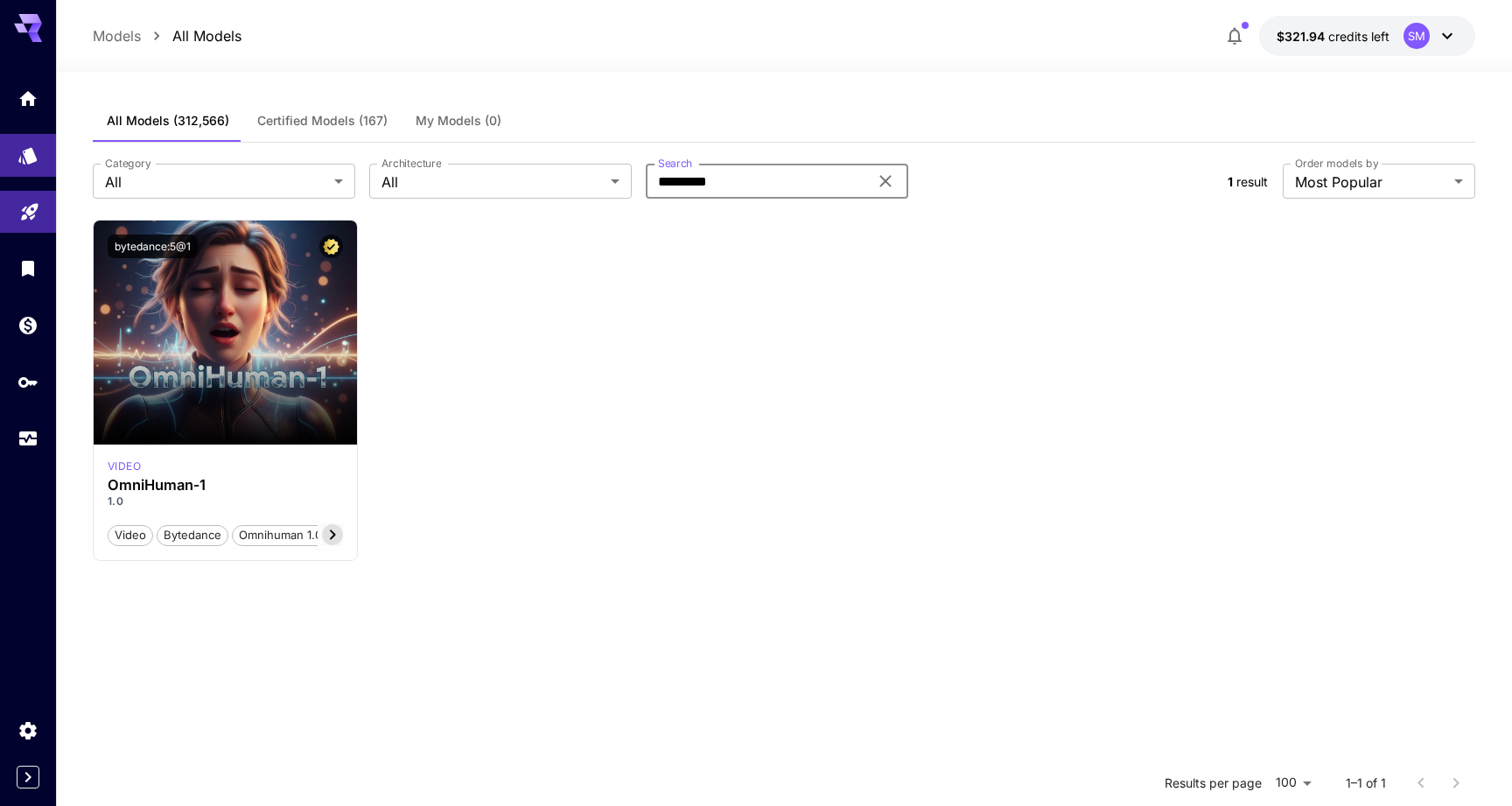
click at [736, 175] on input "*********" at bounding box center [757, 181] width 222 height 35
type input "****"
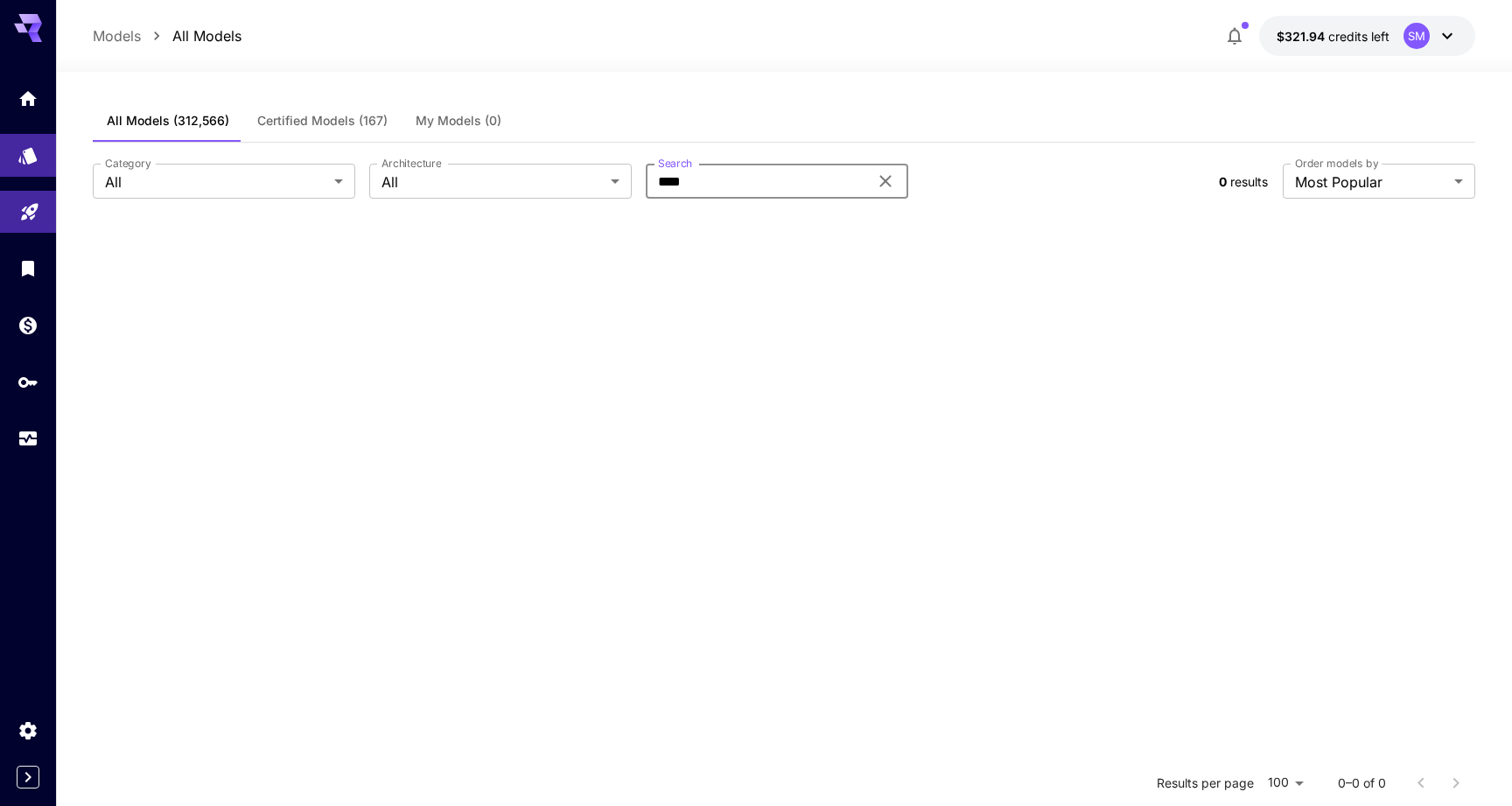
click at [722, 193] on input "****" at bounding box center [757, 181] width 222 height 35
click at [53, 107] on link at bounding box center [27, 99] width 56 height 43
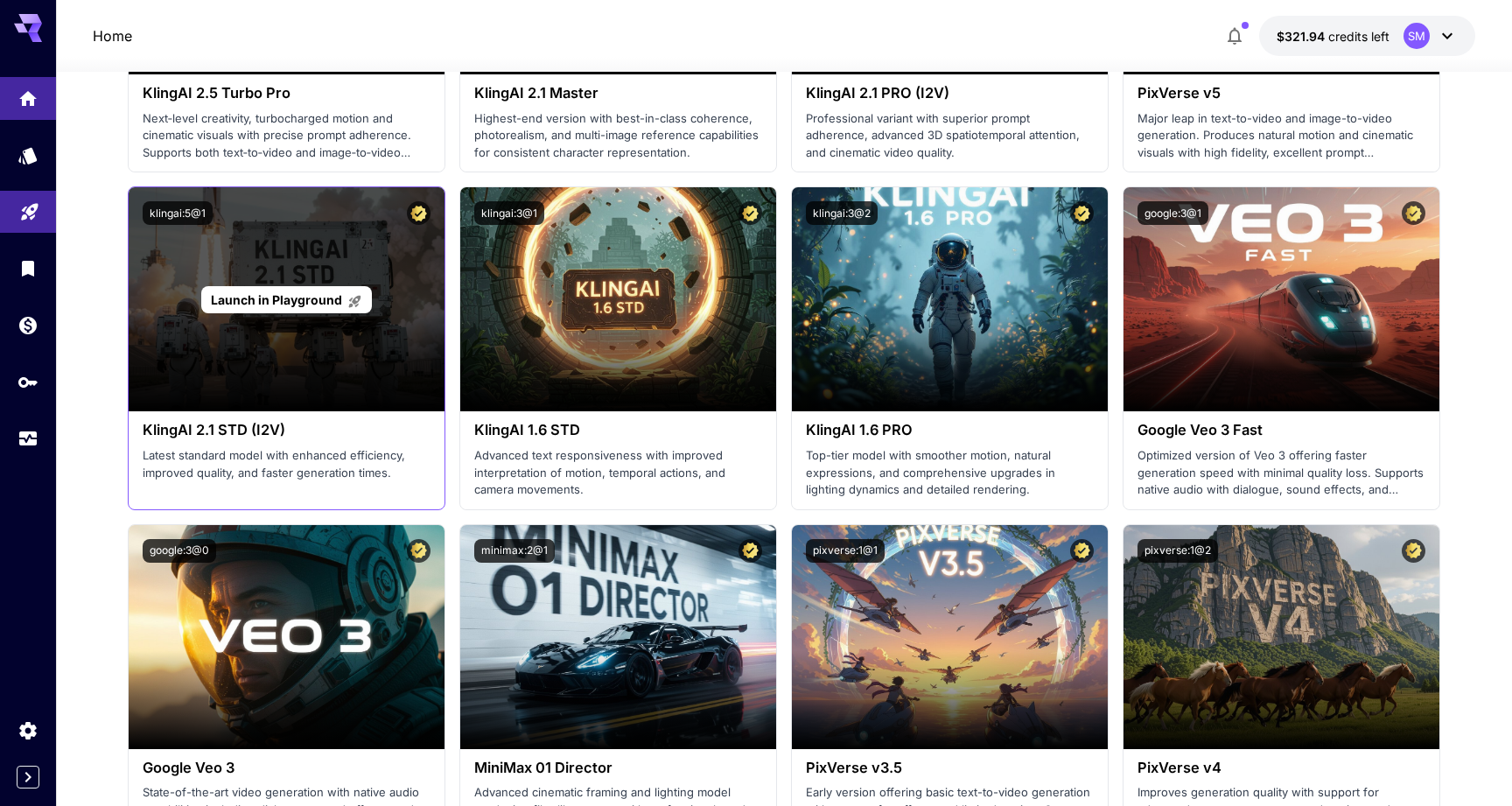
scroll to position [1046, 0]
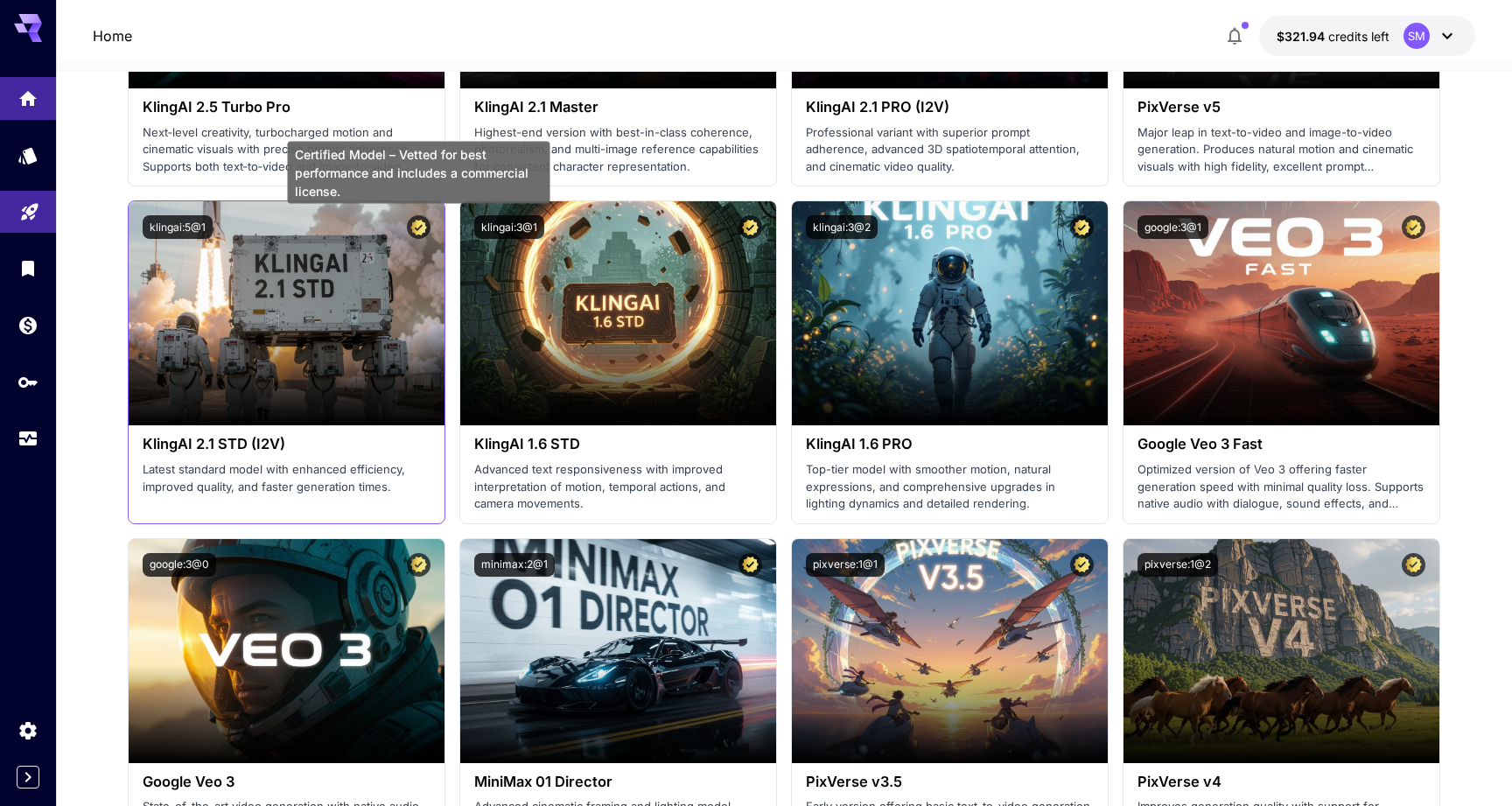
click at [416, 230] on icon "Certified Model – Vetted for best performance and includes a commercial license." at bounding box center [419, 227] width 17 height 16
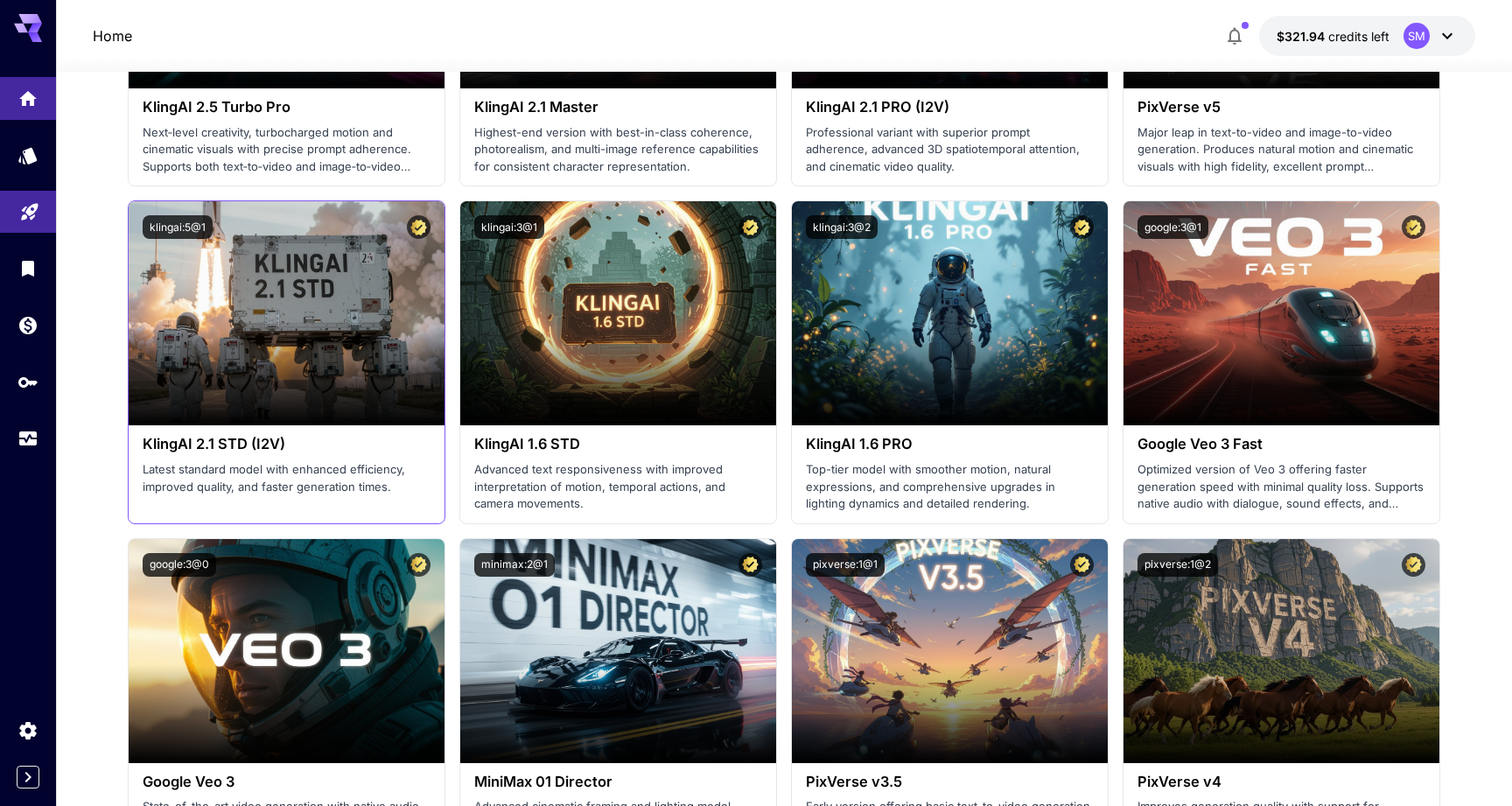
click at [194, 448] on h3 "KlingAI 2.1 STD (I2V)" at bounding box center [287, 444] width 288 height 17
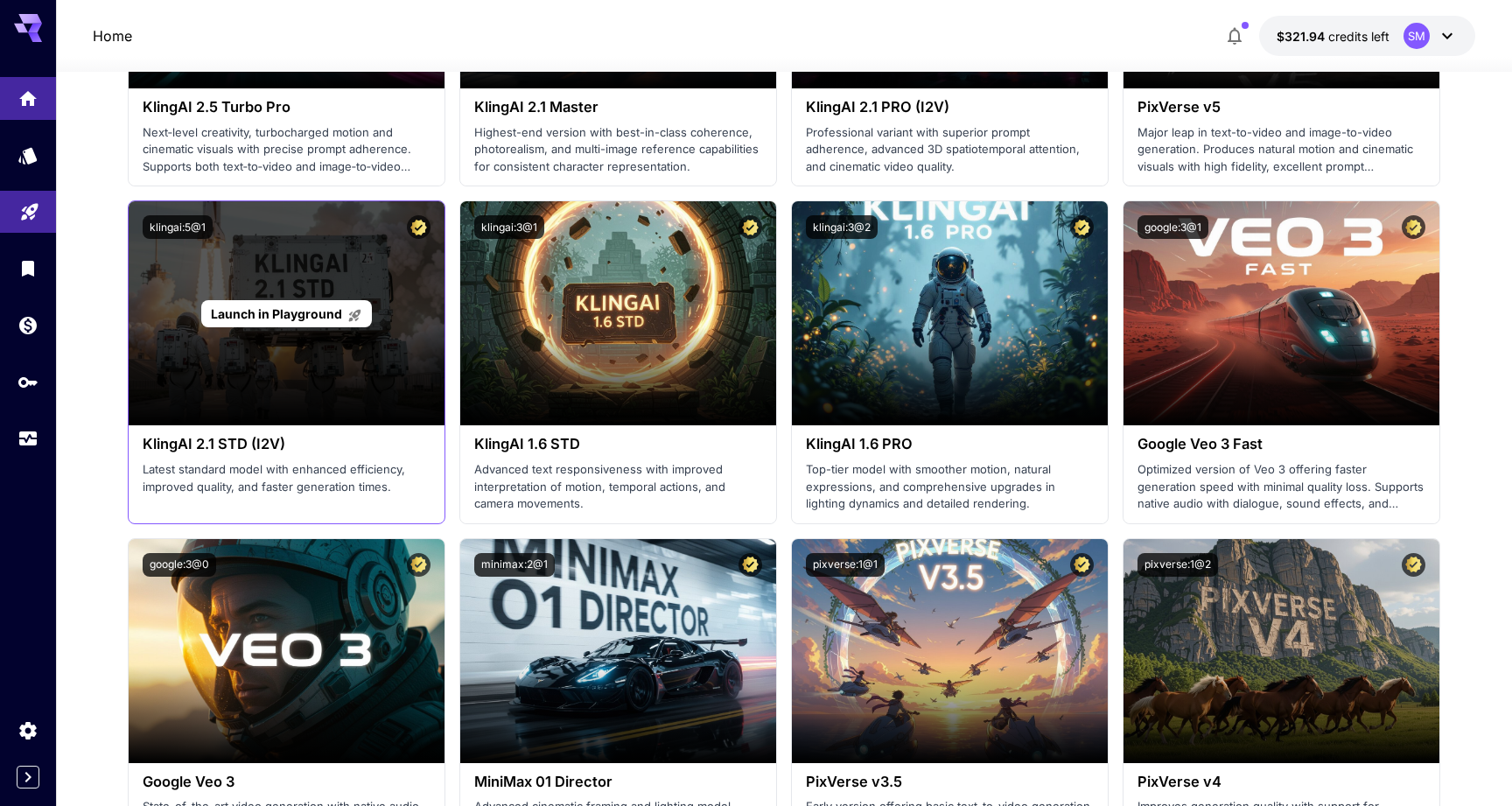
click at [194, 404] on div "Launch in Playground" at bounding box center [287, 314] width 316 height 224
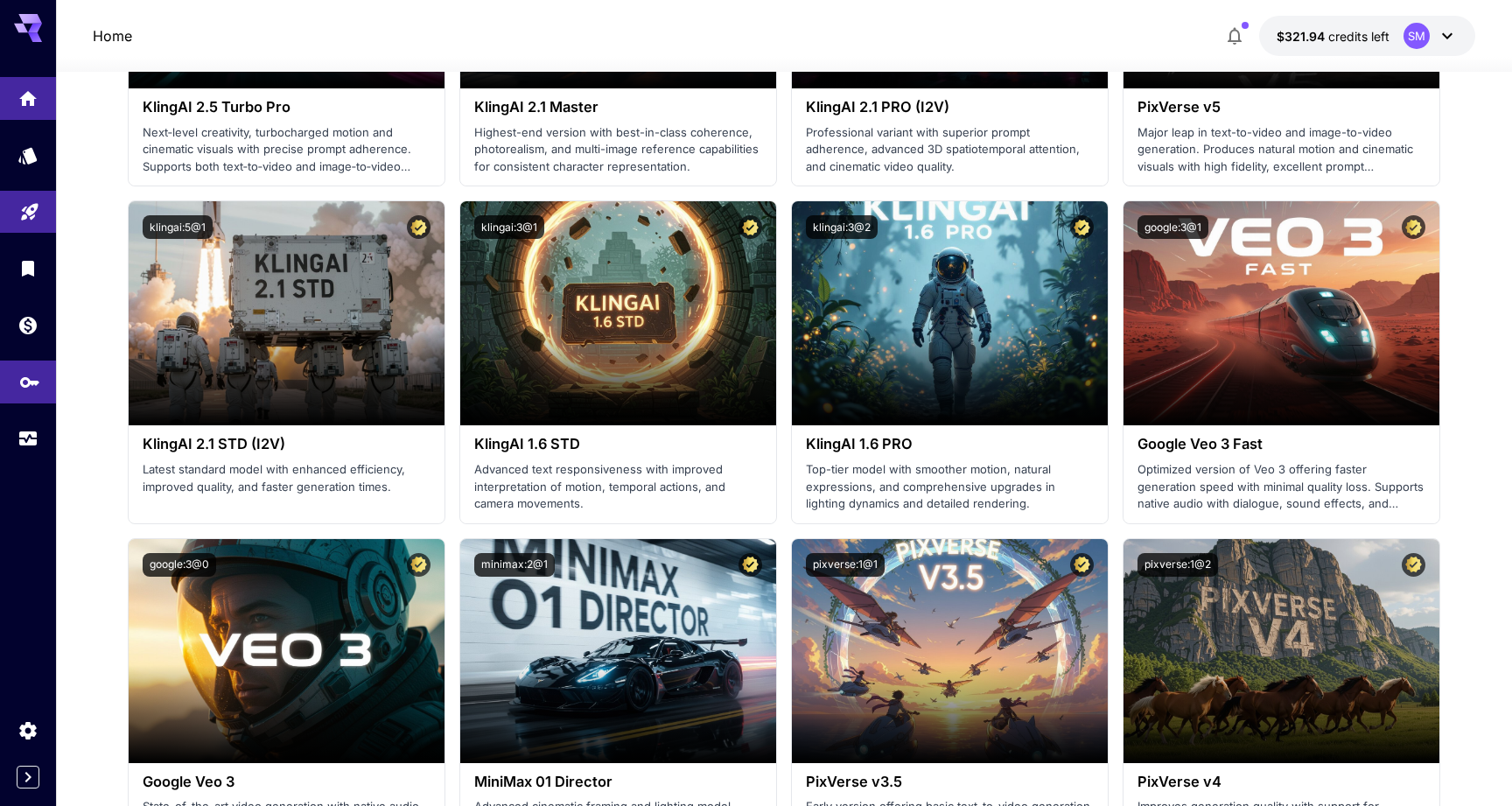
click at [44, 392] on link at bounding box center [27, 382] width 56 height 43
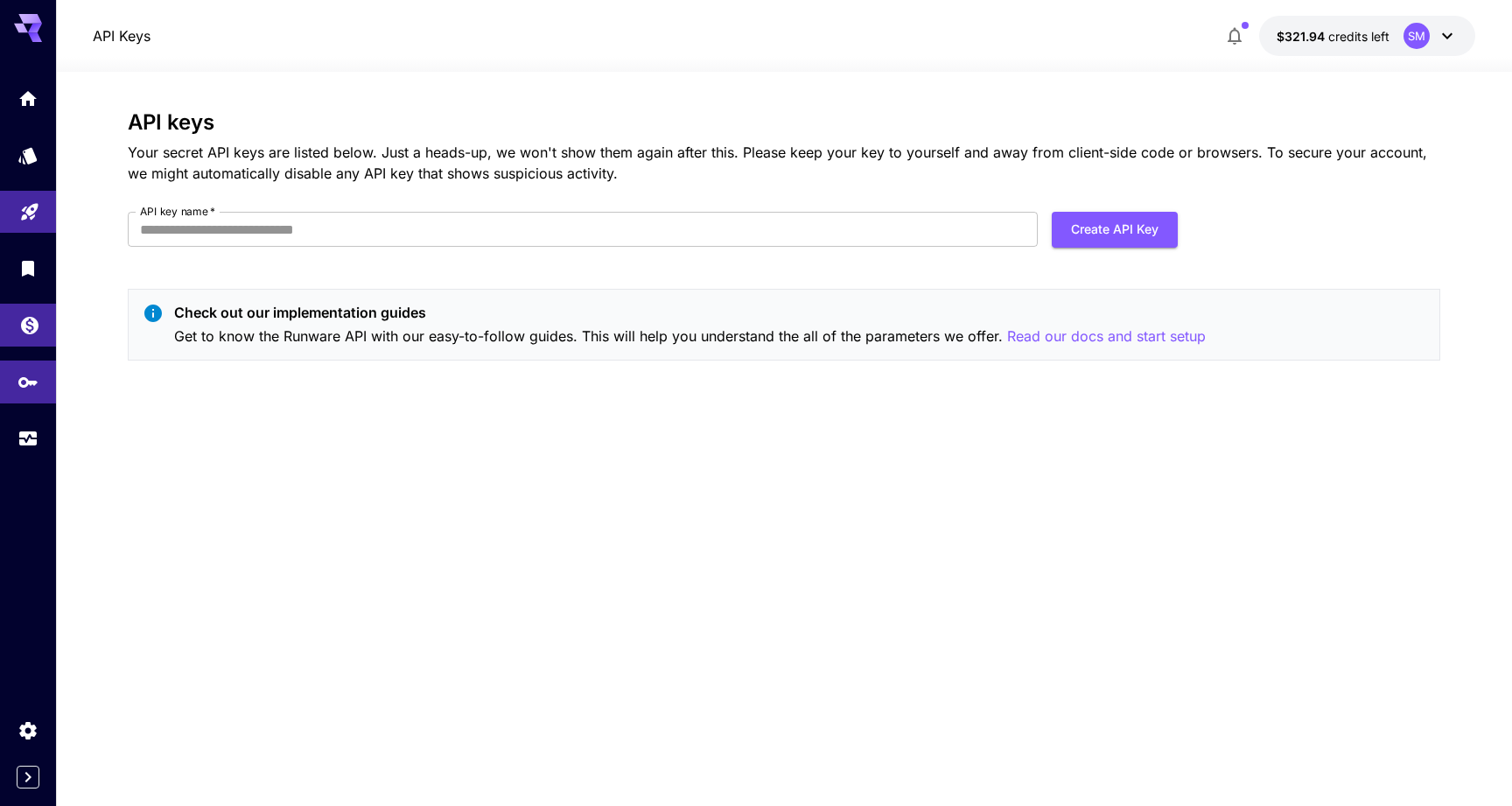
click at [42, 315] on link at bounding box center [27, 326] width 56 height 43
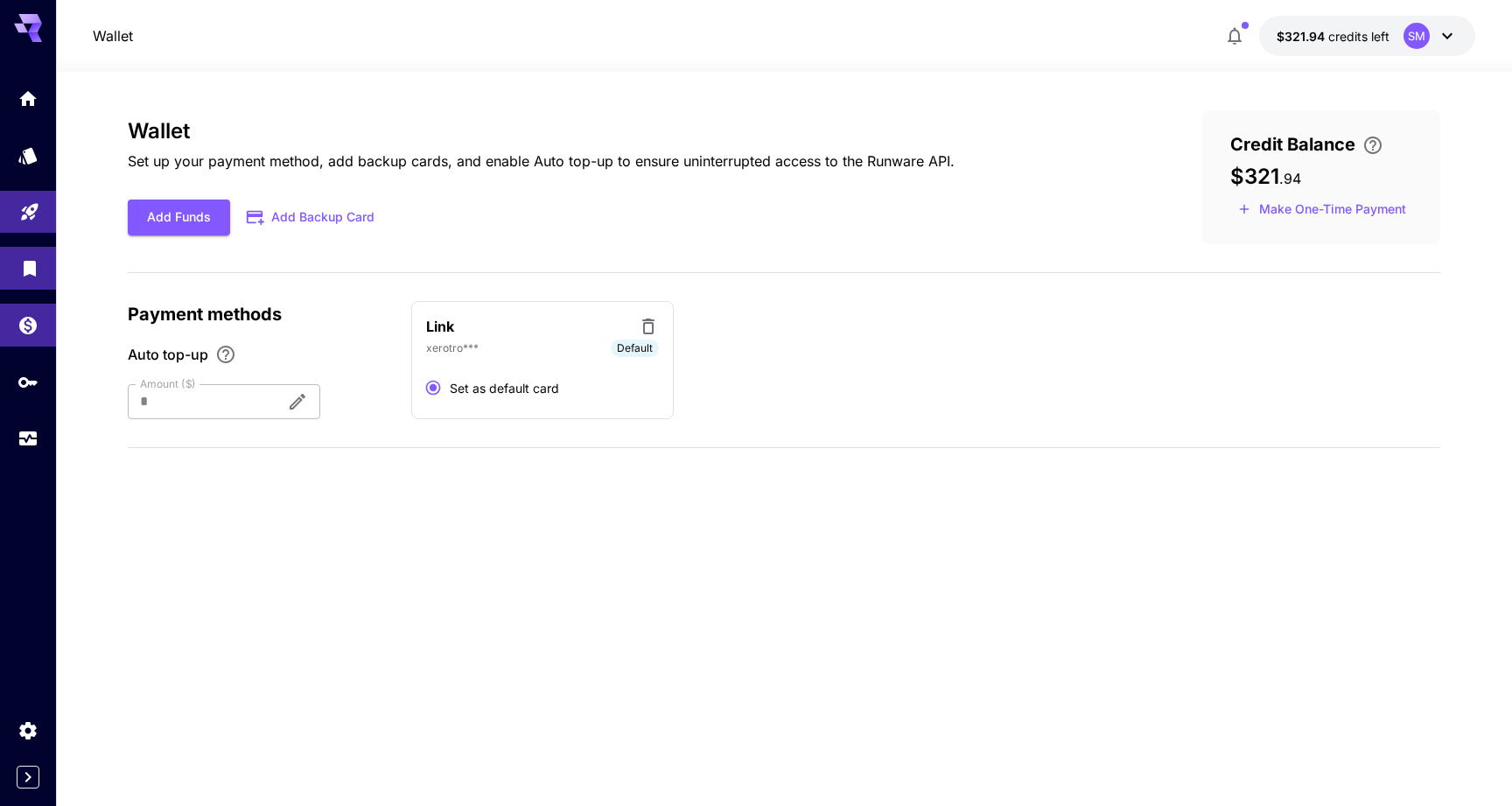
click at [43, 277] on link at bounding box center [27, 268] width 56 height 43
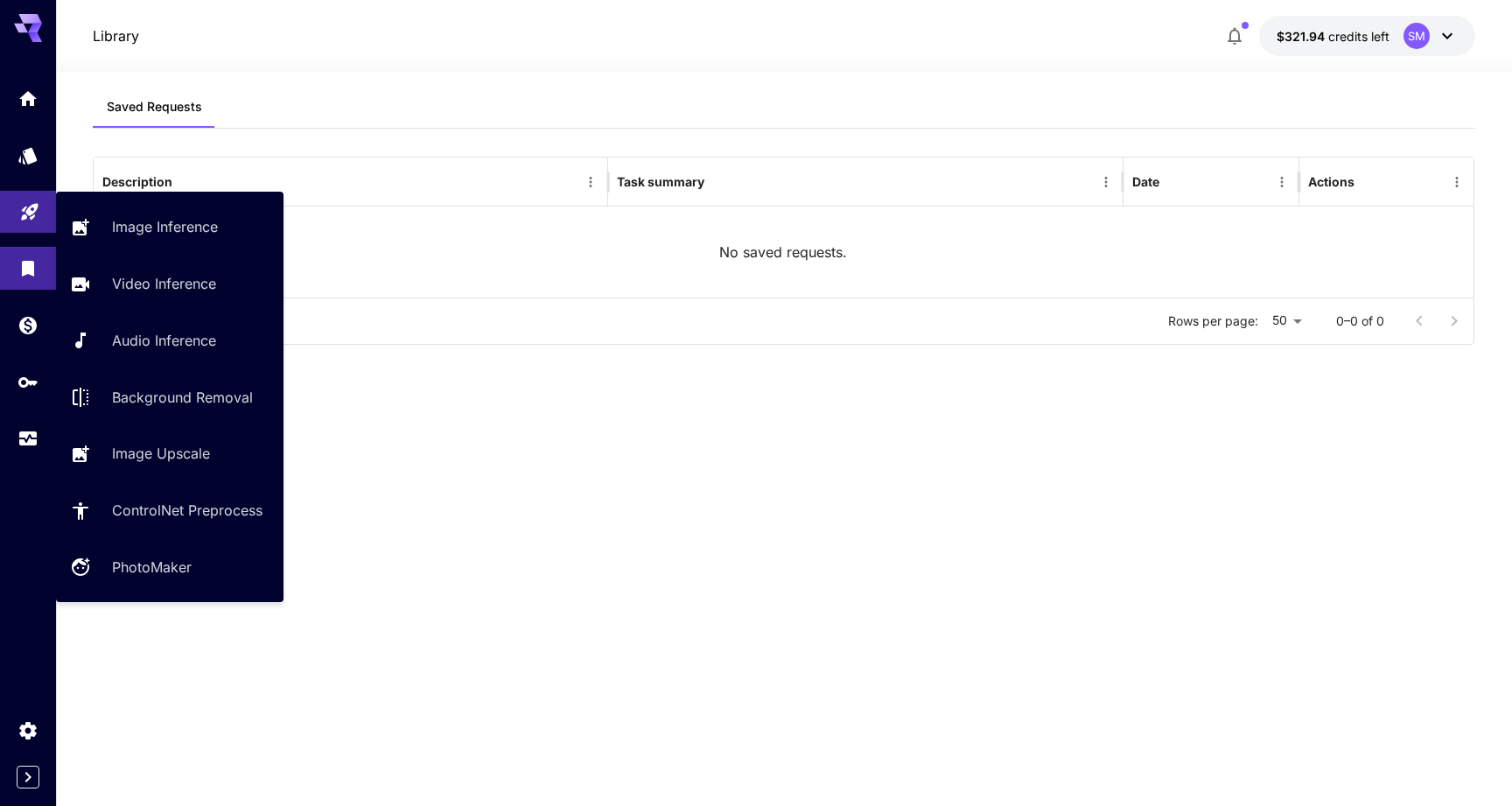
click at [40, 225] on link at bounding box center [27, 213] width 56 height 43
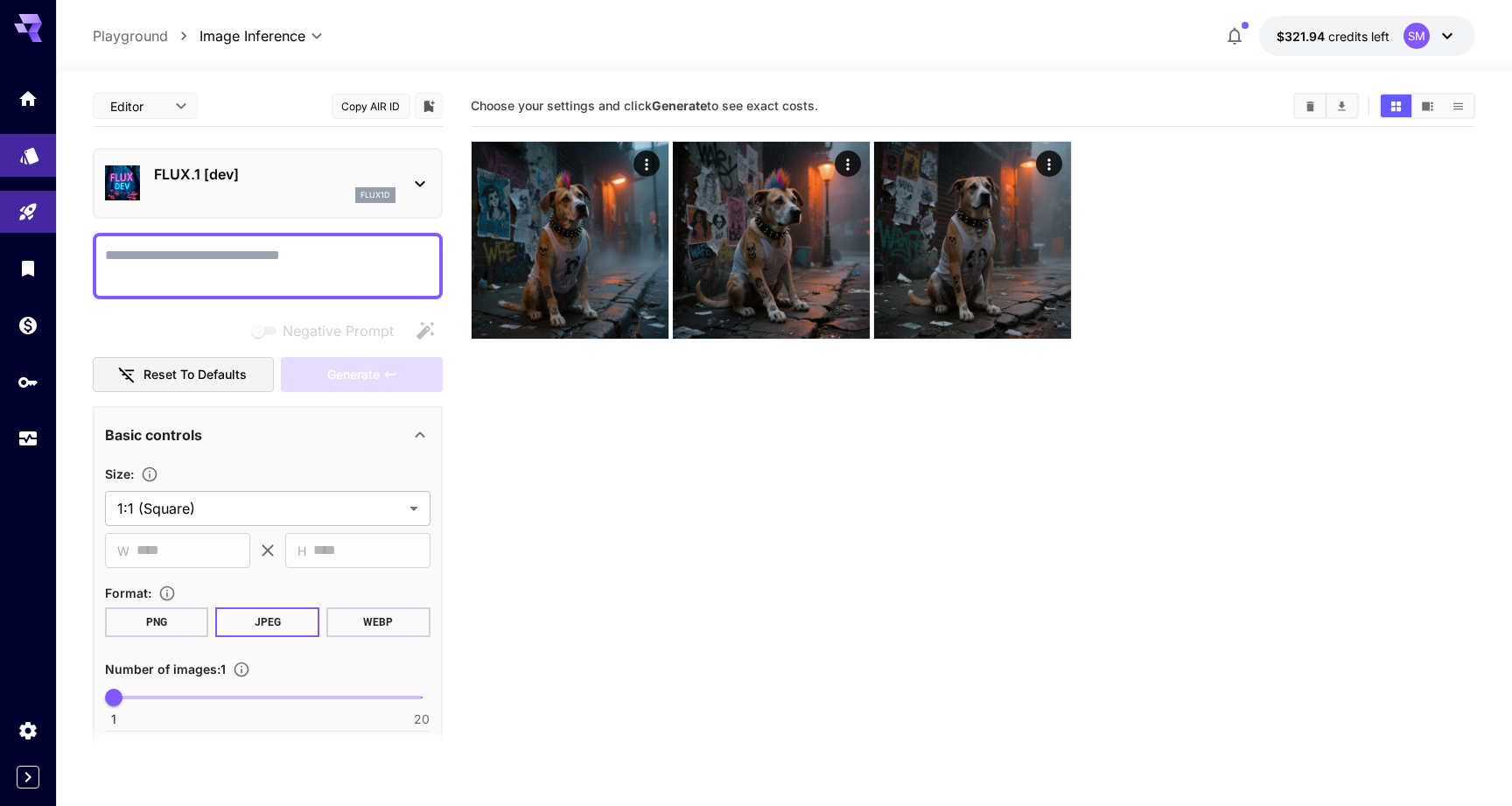
click at [39, 173] on link at bounding box center [27, 155] width 56 height 43
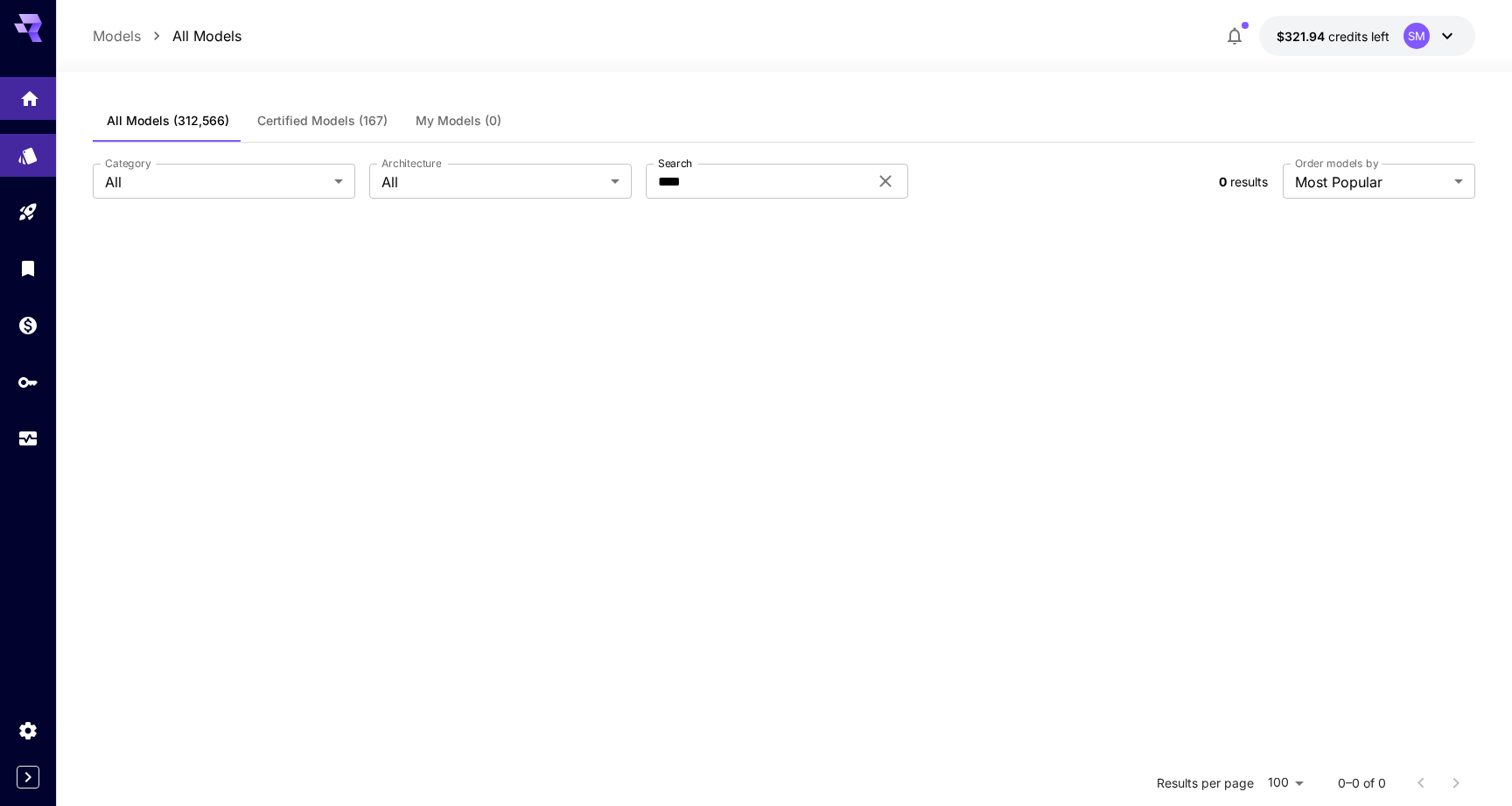
click at [43, 117] on link at bounding box center [27, 99] width 56 height 43
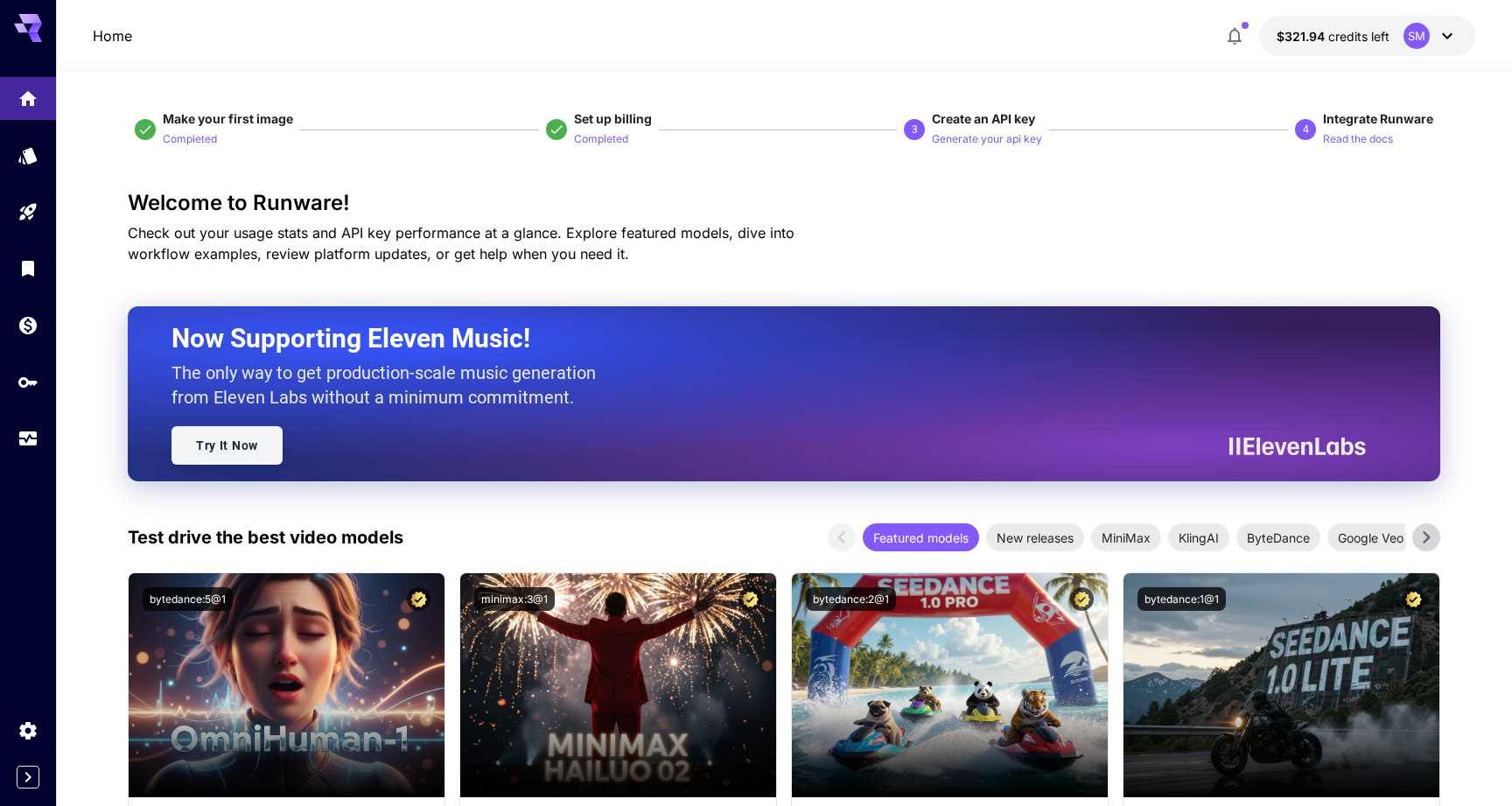
click at [243, 442] on link "Try It Now" at bounding box center [227, 445] width 111 height 39
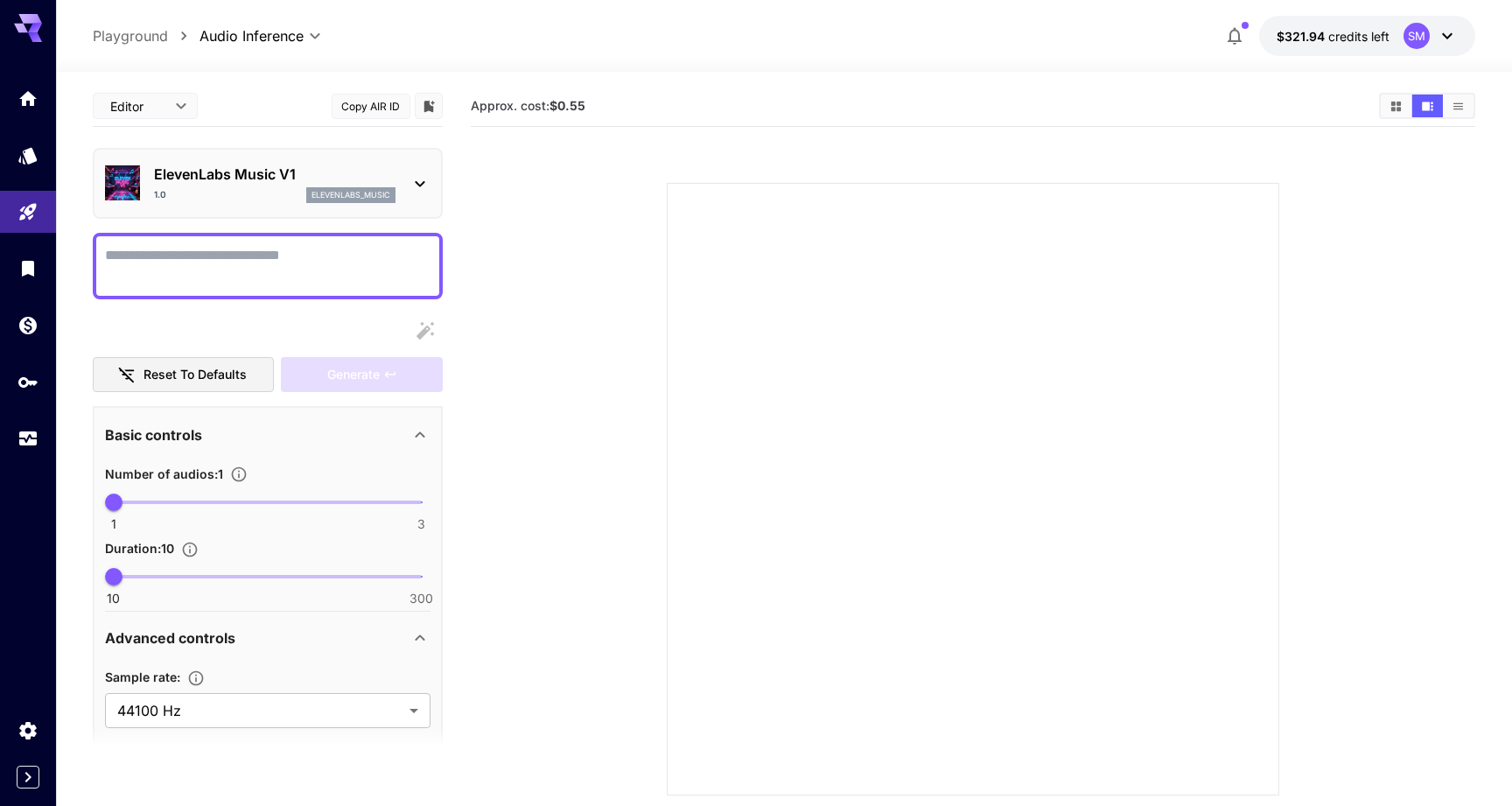
click at [258, 171] on p "ElevenLabs Music V1" at bounding box center [275, 174] width 242 height 21
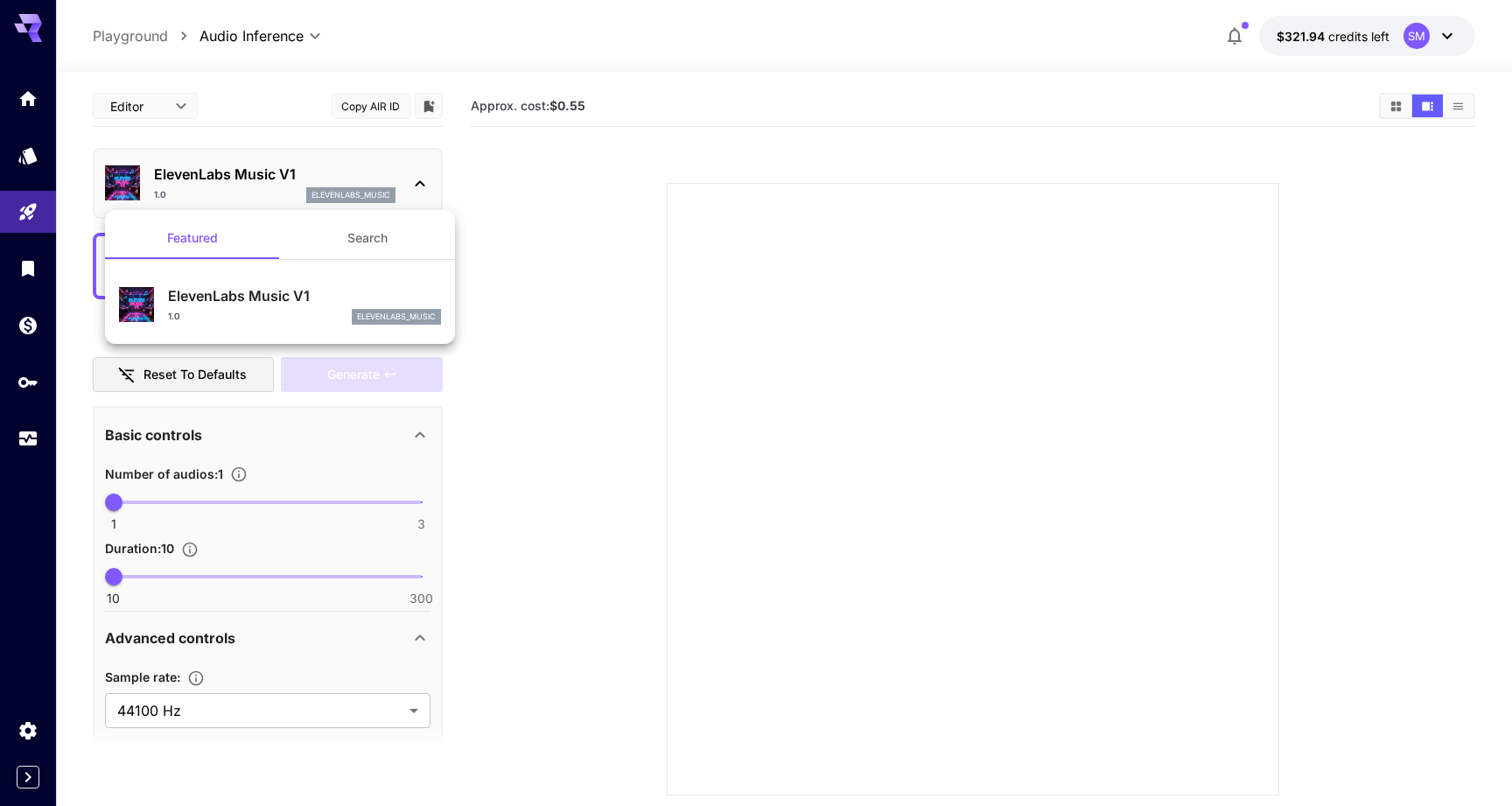
click at [265, 170] on div at bounding box center [756, 403] width 1512 height 806
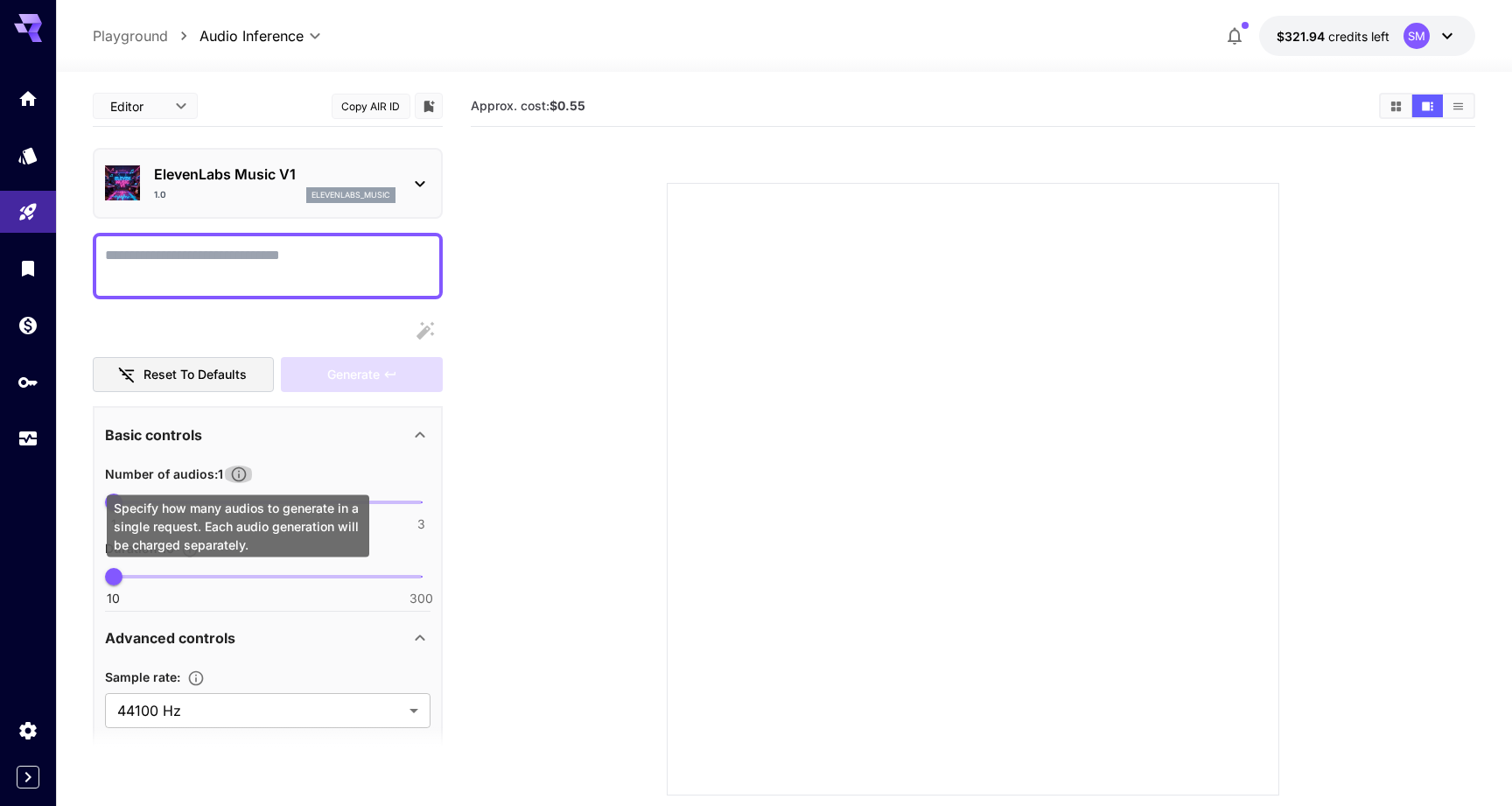
click at [234, 471] on icon "Specify how many audios to generate in a single request. Each audio generation …" at bounding box center [238, 475] width 18 height 18
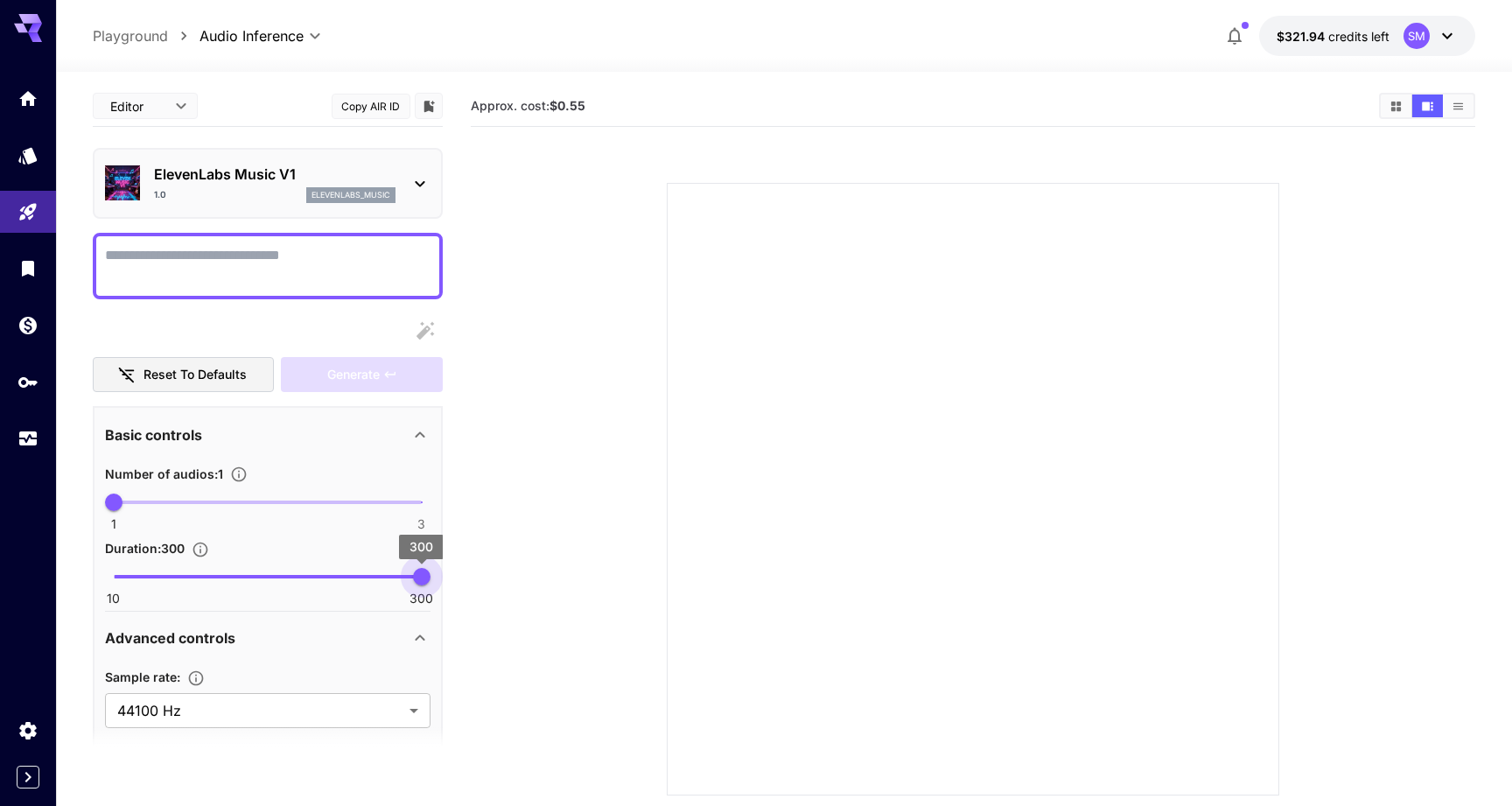
drag, startPoint x: 105, startPoint y: 583, endPoint x: 579, endPoint y: 583, distance: 474.0
click at [580, 583] on main "Editor **** ​ Copy AIR ID ElevenLabs Music V1 1.0 elevenlabs_music Reset to def…" at bounding box center [785, 495] width 1384 height 820
drag, startPoint x: 418, startPoint y: 580, endPoint x: 256, endPoint y: 596, distance: 162.8
click at [256, 596] on div "10 300 297" at bounding box center [268, 585] width 326 height 41
click at [256, 596] on div "10 300 145" at bounding box center [268, 585] width 326 height 41
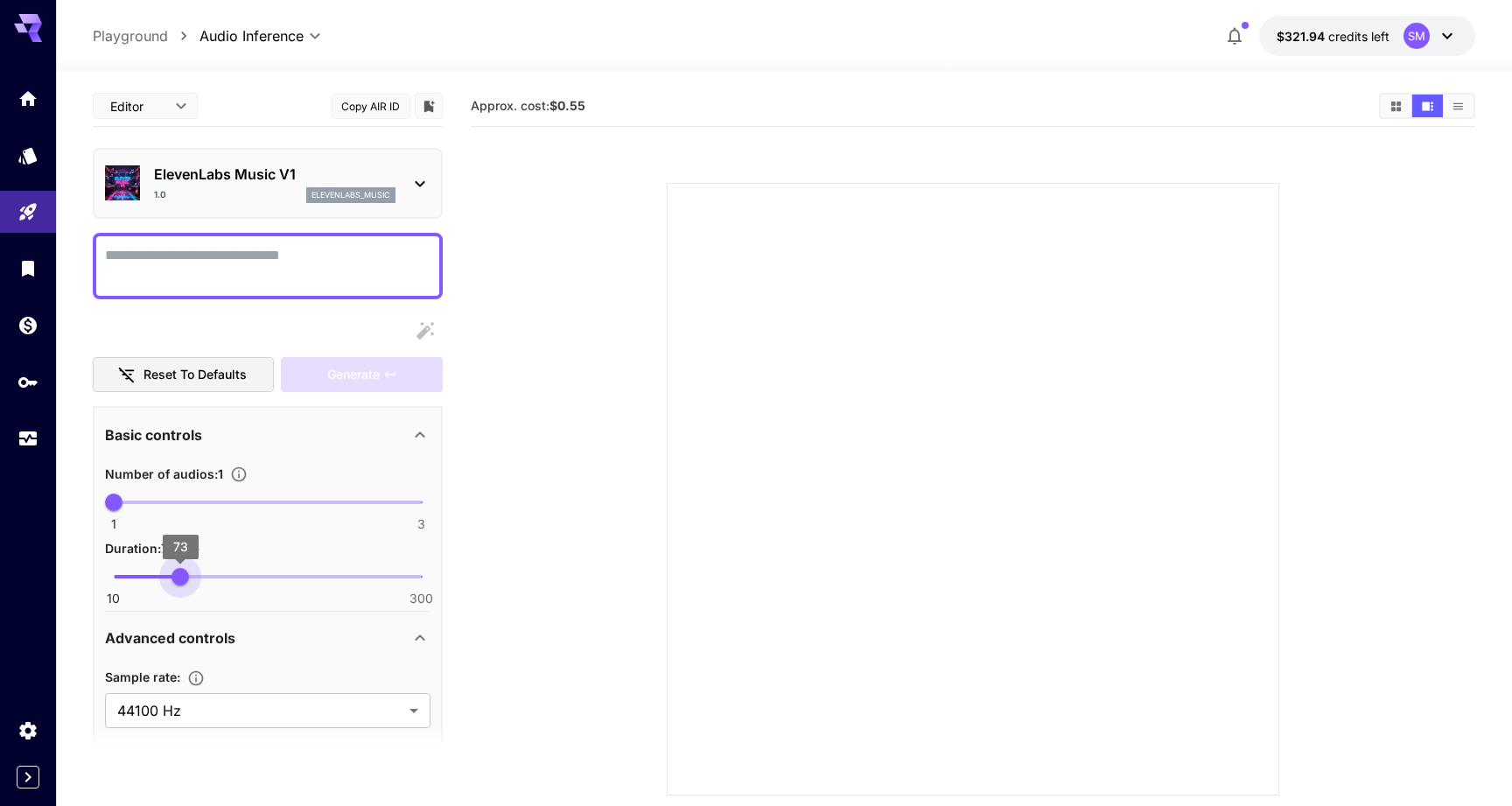
drag, startPoint x: 256, startPoint y: 584, endPoint x: 114, endPoint y: 580, distance: 142.1
click at [171, 580] on span "73" at bounding box center [180, 576] width 18 height 18
type input "***"
drag, startPoint x: 113, startPoint y: 583, endPoint x: 525, endPoint y: 584, distance: 412.0
click at [525, 584] on main "Editor **** ​ Copy AIR ID ElevenLabs Music V1 1.0 elevenlabs_music Reset to def…" at bounding box center [785, 495] width 1384 height 820
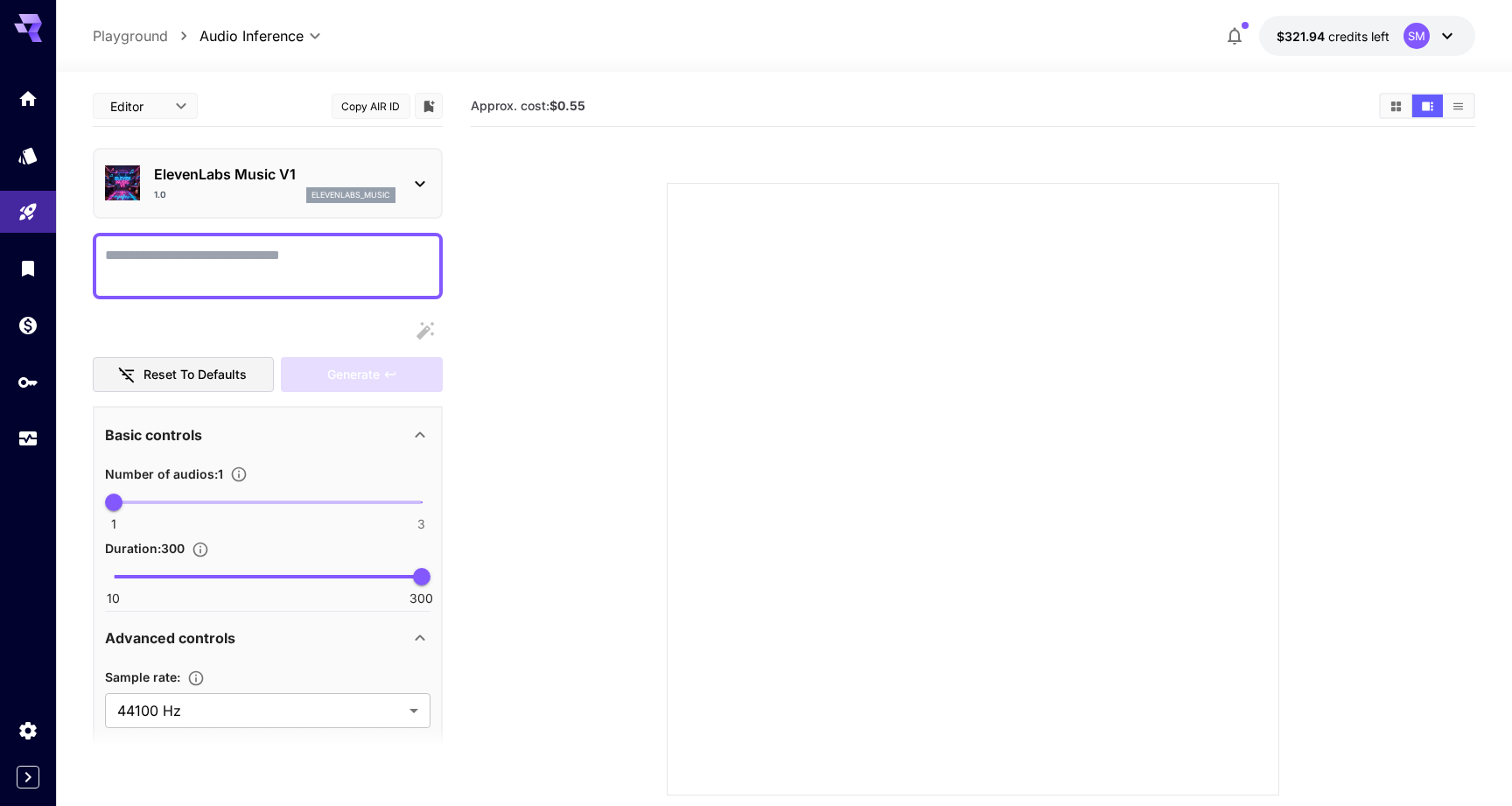
click at [343, 273] on textarea "Display cost in response" at bounding box center [268, 266] width 326 height 42
type textarea "**"
click at [526, 337] on section at bounding box center [973, 468] width 908 height 654
click at [578, 105] on b "$0.55" at bounding box center [568, 105] width 36 height 15
click at [1368, 46] on button "$321.94 credits left SM" at bounding box center [1368, 36] width 217 height 40
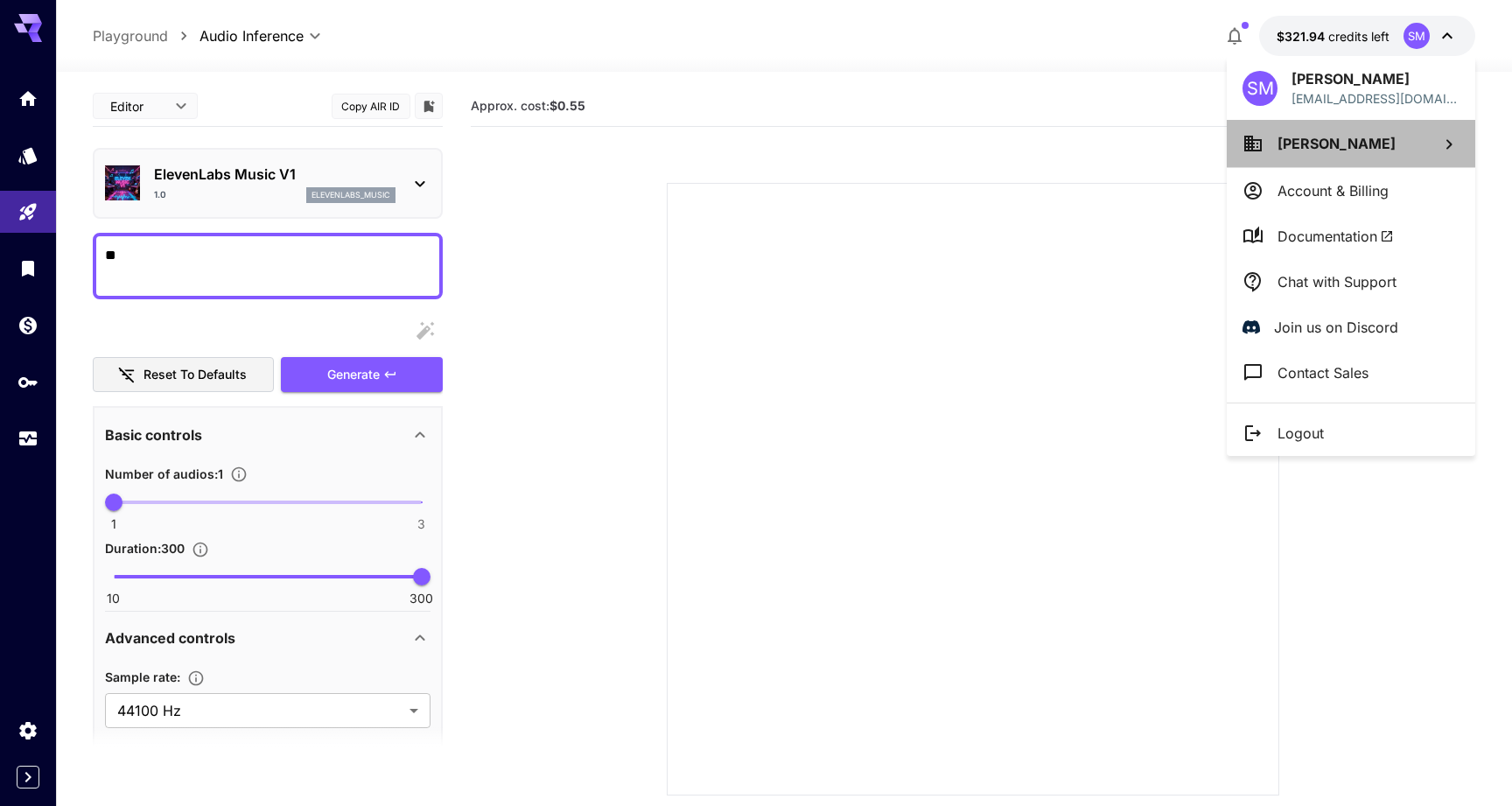
click at [1294, 142] on span "[PERSON_NAME]" at bounding box center [1336, 143] width 118 height 18
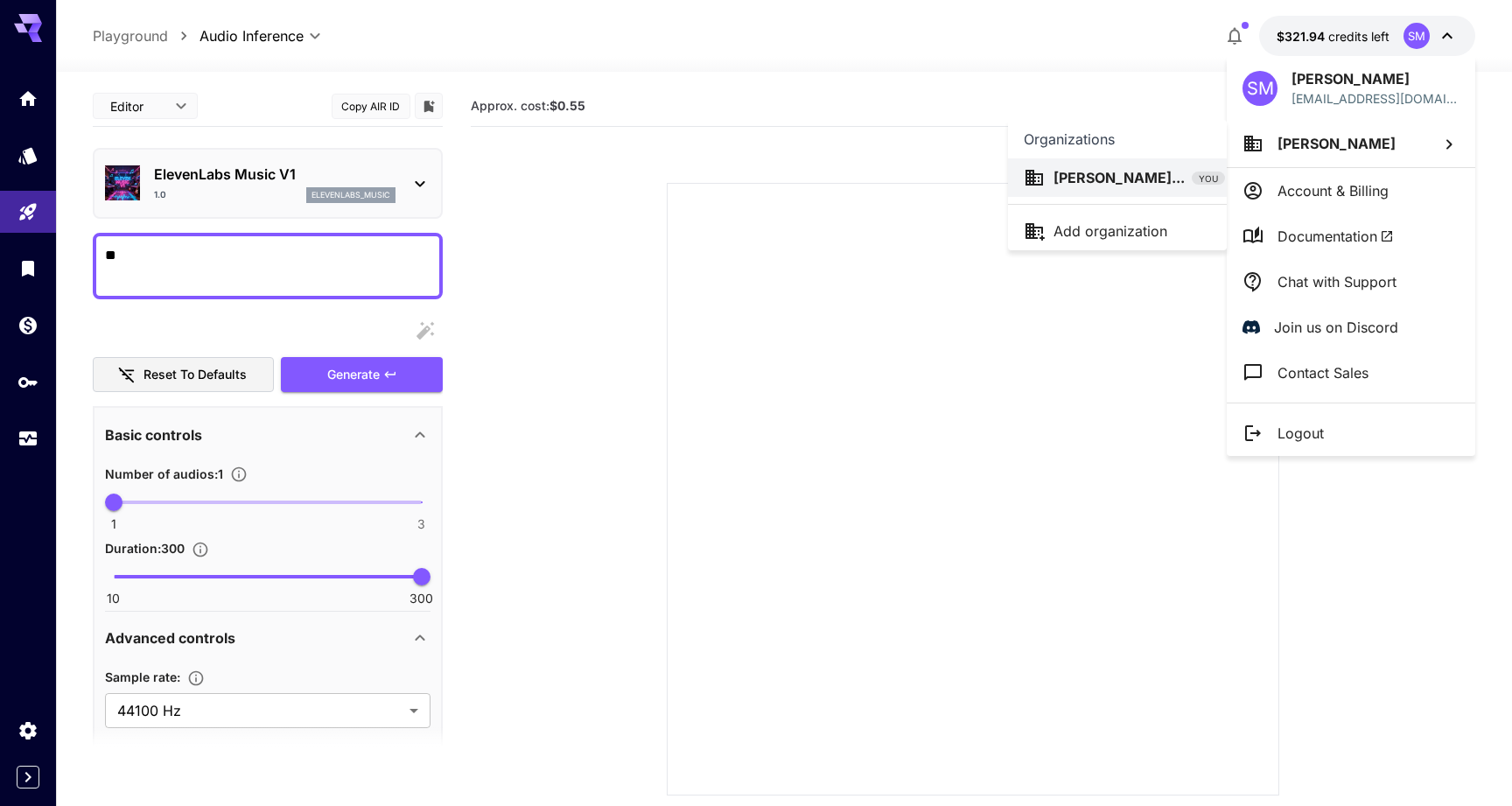
click at [1262, 196] on div at bounding box center [756, 403] width 1512 height 806
click at [1262, 195] on icon at bounding box center [1253, 190] width 21 height 21
